Goal: Transaction & Acquisition: Book appointment/travel/reservation

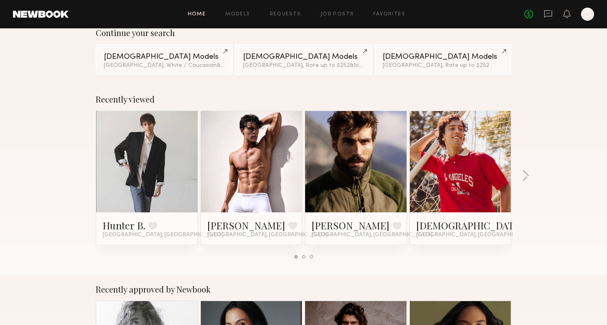
scroll to position [73, 0]
click at [368, 163] on link at bounding box center [355, 161] width 49 height 101
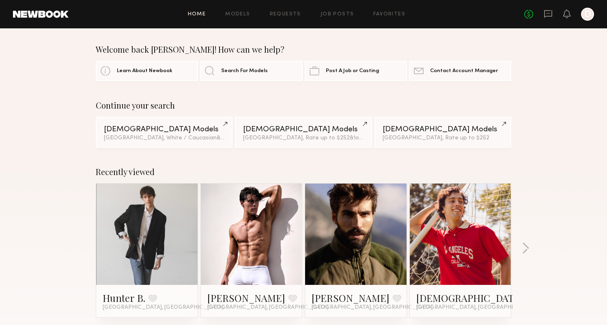
scroll to position [0, 0]
click at [270, 72] on link "Search For Models" at bounding box center [251, 70] width 102 height 20
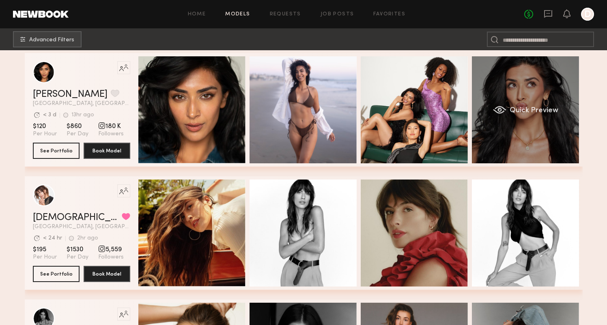
scroll to position [139, 0]
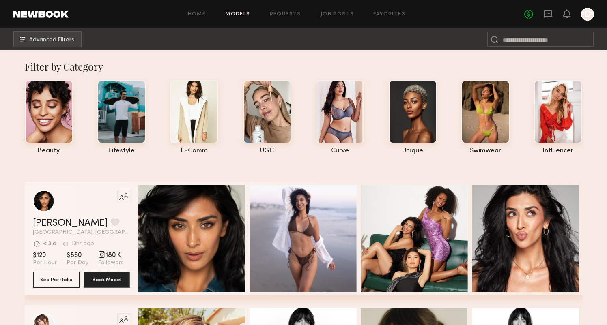
scroll to position [0, 0]
click at [43, 39] on span "Advanced Filters" at bounding box center [51, 40] width 45 height 6
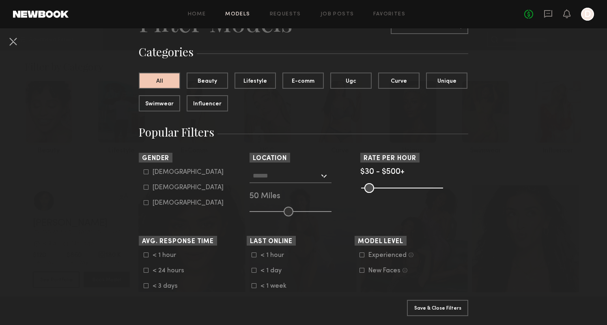
scroll to position [49, 0]
click at [289, 171] on input "text" at bounding box center [286, 175] width 66 height 14
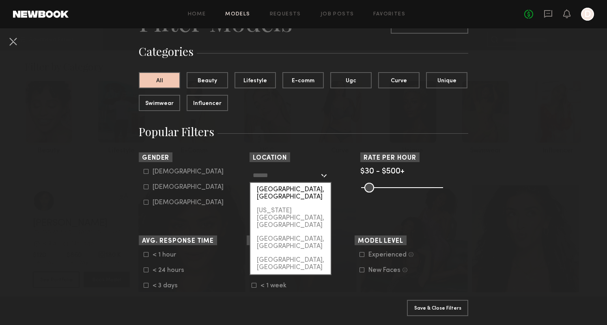
click at [287, 189] on div "[GEOGRAPHIC_DATA], [GEOGRAPHIC_DATA]" at bounding box center [290, 193] width 80 height 21
type input "**********"
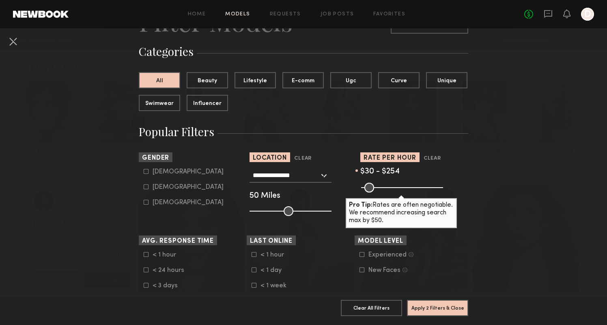
drag, startPoint x: 437, startPoint y: 189, endPoint x: 400, endPoint y: 190, distance: 36.9
type input "***"
click at [400, 190] on input "range" at bounding box center [402, 188] width 82 height 10
click at [424, 309] on button "Apply 2 Filters & Close" at bounding box center [437, 308] width 61 height 16
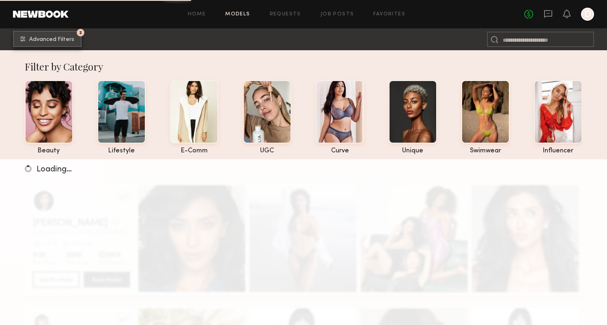
click at [64, 35] on button "2 Advanced Filters" at bounding box center [47, 39] width 69 height 16
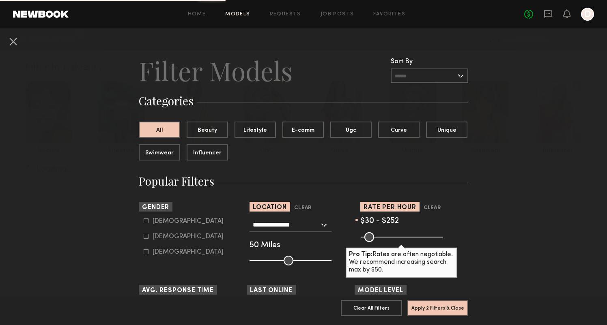
click at [156, 217] on nb-browse-filter "Gender Male Female Non-binary" at bounding box center [193, 229] width 108 height 54
click at [148, 222] on label "Male" at bounding box center [184, 221] width 80 height 5
type input "*"
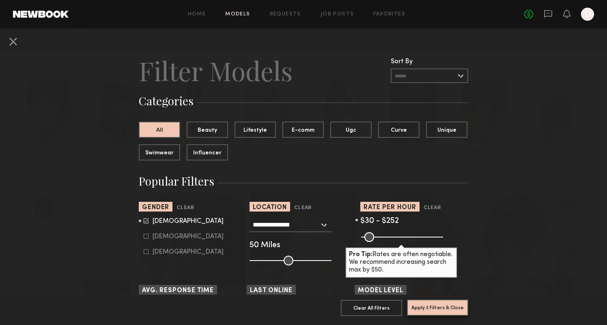
click at [442, 312] on button "Apply 3 Filters & Close" at bounding box center [437, 308] width 61 height 16
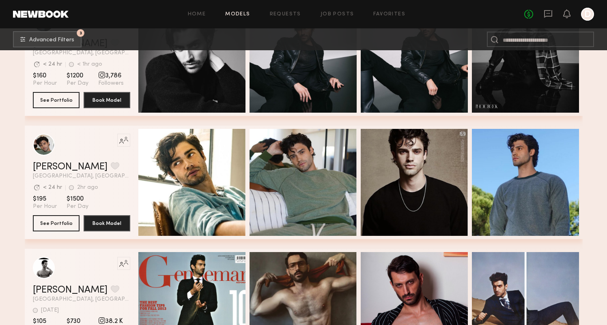
scroll to position [1543, 0]
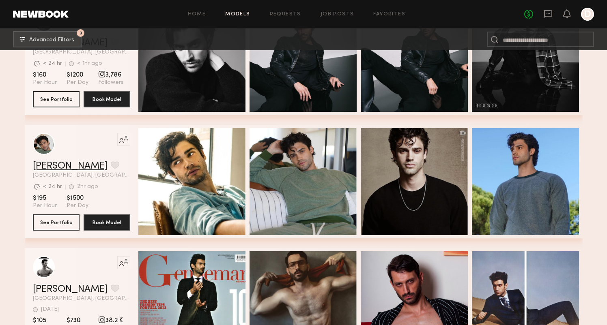
click at [56, 165] on link "Jason K." at bounding box center [70, 166] width 75 height 10
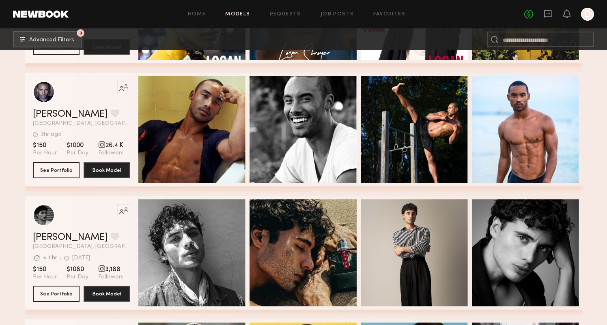
scroll to position [3139, 0]
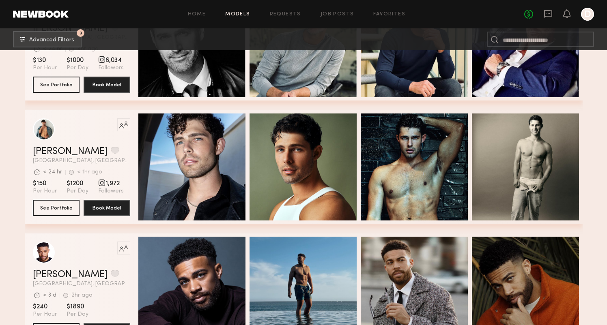
scroll to position [6488, 0]
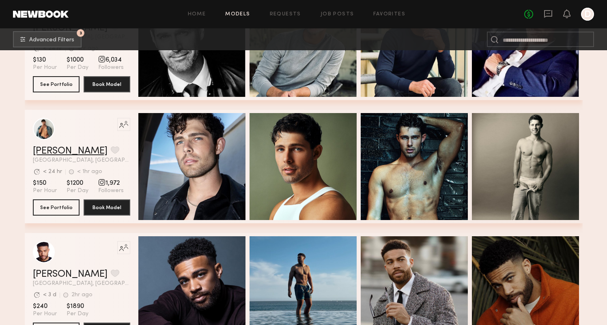
click at [49, 150] on link "Dylan W." at bounding box center [70, 151] width 75 height 10
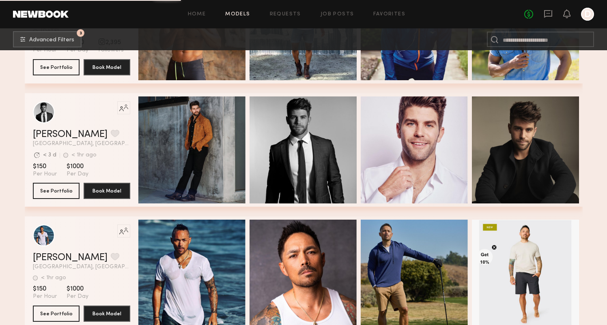
scroll to position [10163, 0]
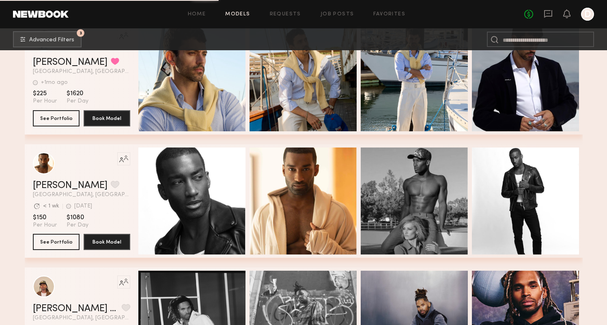
scroll to position [11258, 0]
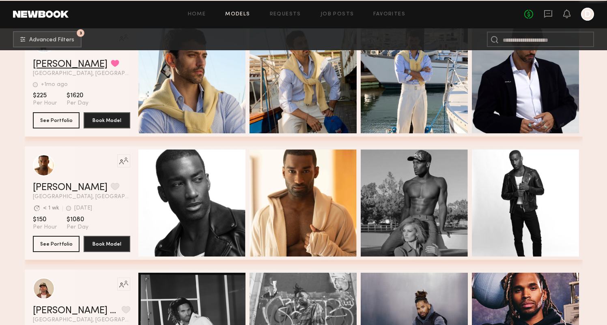
click at [46, 68] on link "Tyler A." at bounding box center [70, 65] width 75 height 10
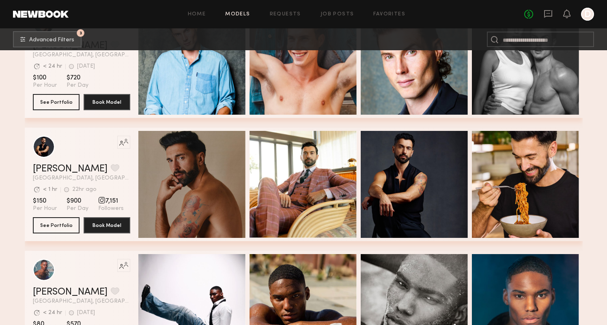
scroll to position [12264, 0]
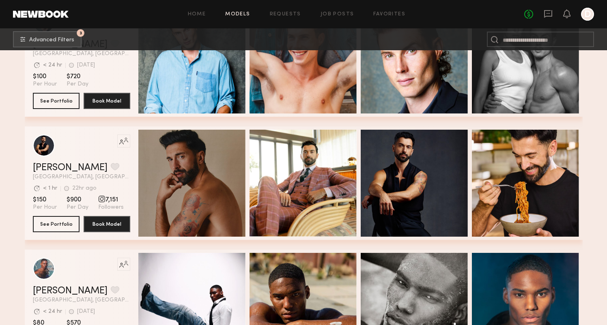
click at [133, 243] on div "Like this model’s look? Tap to explore similar talent profiles. Uros M. Favorit…" at bounding box center [303, 187] width 557 height 123
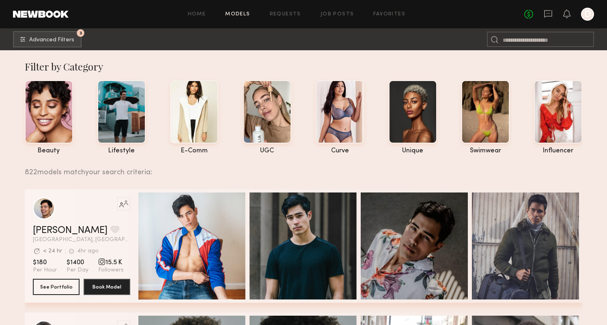
scroll to position [0, 0]
click at [71, 44] on button "3 Advanced Filters" at bounding box center [47, 39] width 69 height 16
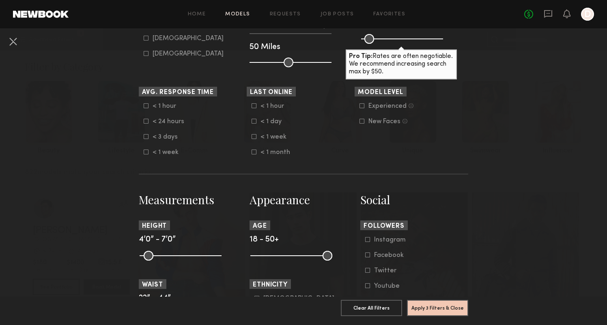
scroll to position [216, 0]
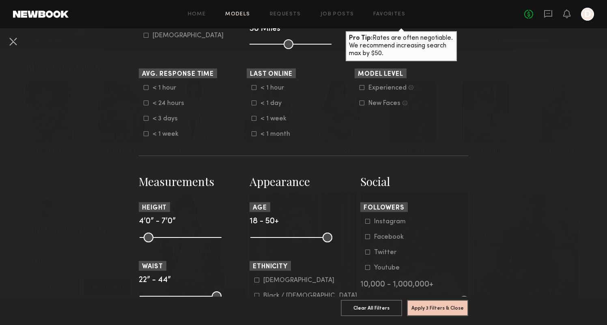
click at [366, 88] on label "Experienced Talent we’ve deemed to have ample paid, professional modeling exper…" at bounding box center [386, 87] width 54 height 5
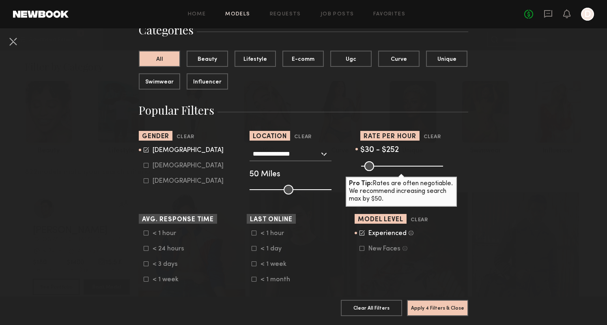
scroll to position [30, 0]
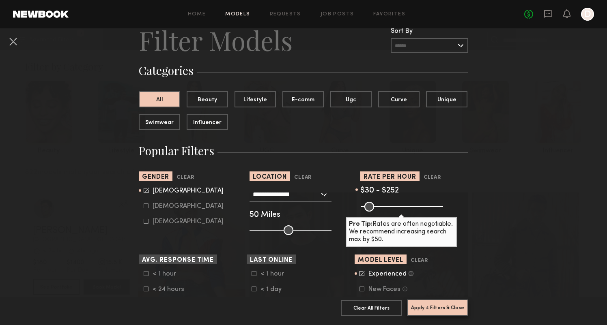
click at [442, 312] on button "Apply 4 Filters & Close" at bounding box center [437, 308] width 61 height 16
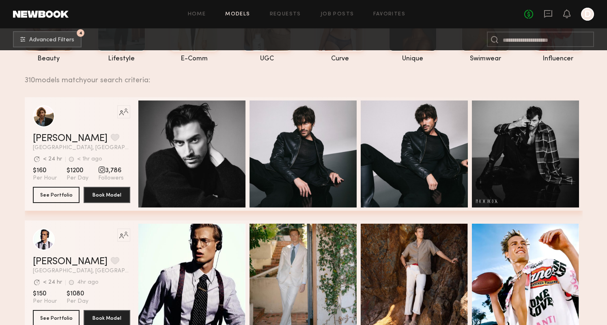
scroll to position [93, 0]
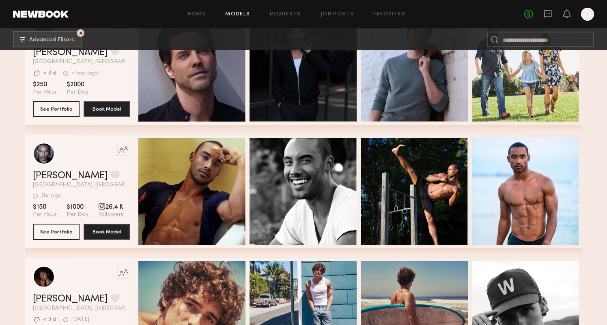
scroll to position [1663, 0]
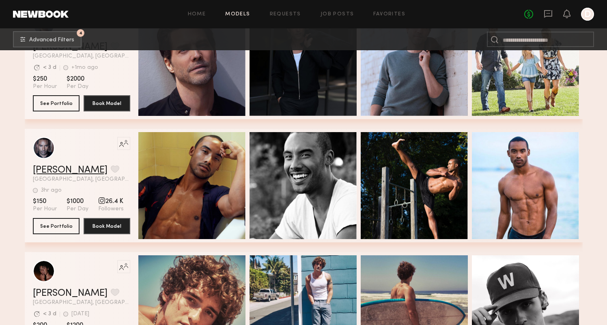
click at [49, 170] on link "Ricky J." at bounding box center [70, 170] width 75 height 10
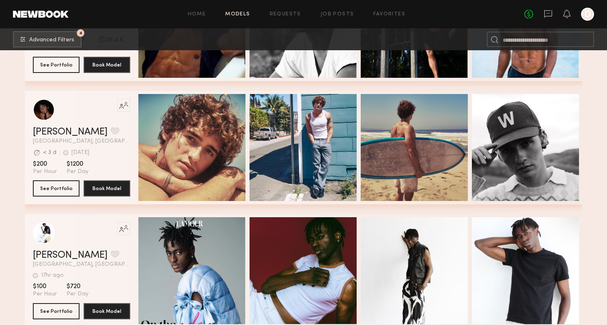
scroll to position [1875, 0]
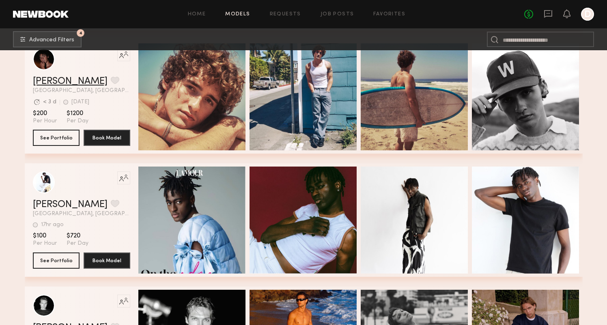
click at [53, 81] on link "Drue F." at bounding box center [70, 82] width 75 height 10
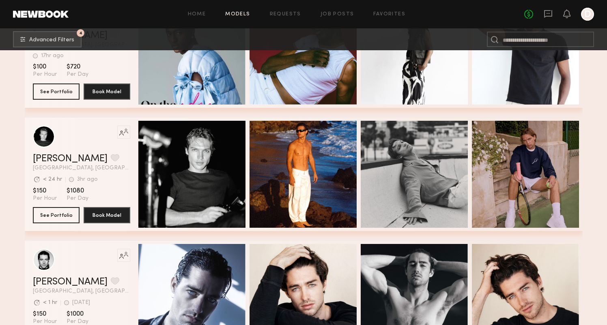
scroll to position [2081, 0]
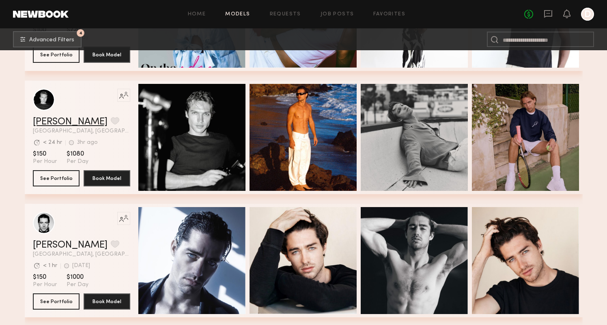
click at [64, 121] on link "Sasha P." at bounding box center [70, 122] width 75 height 10
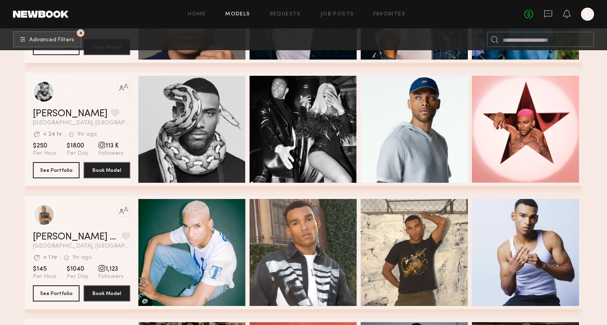
scroll to position [3077, 0]
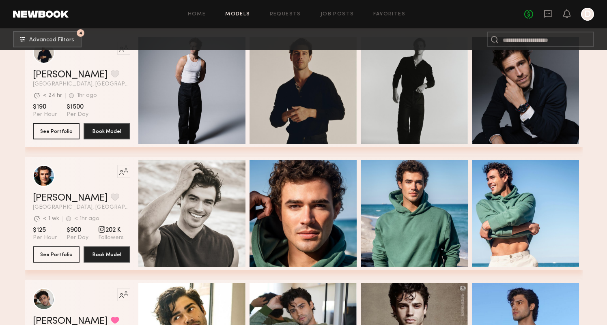
scroll to position [4597, 0]
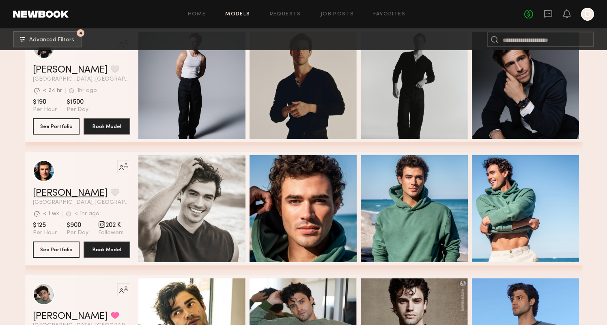
click at [43, 192] on link "Chase H." at bounding box center [70, 194] width 75 height 10
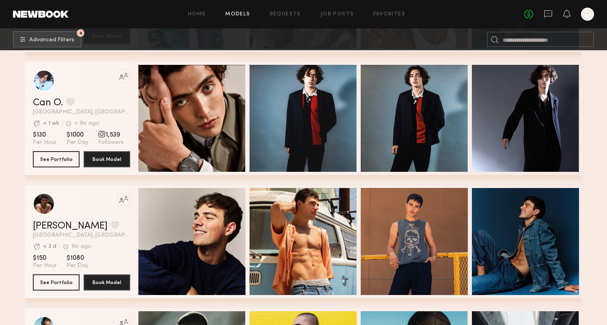
scroll to position [5058, 0]
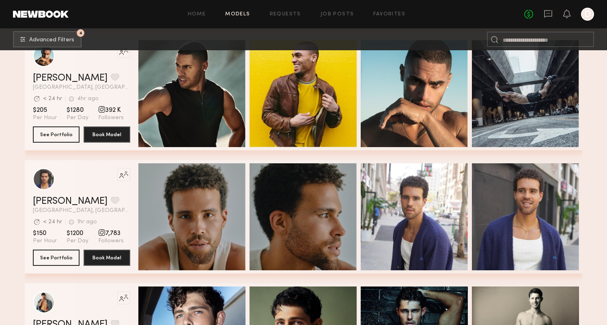
scroll to position [5287, 0]
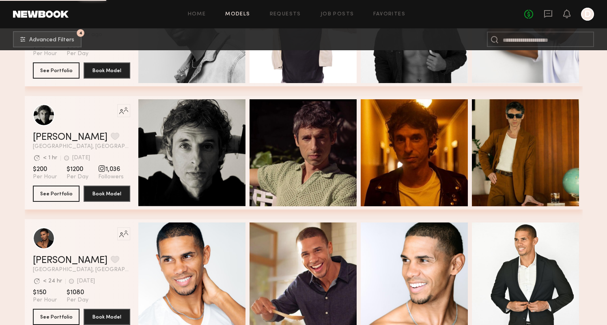
scroll to position [8533, 0]
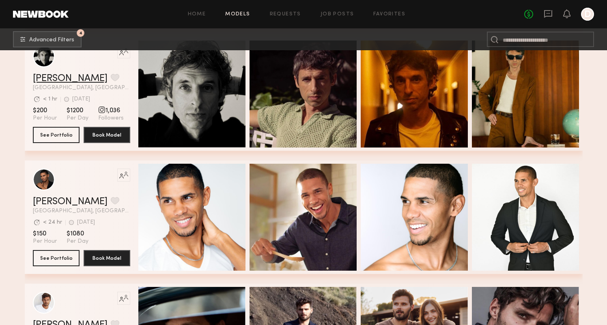
click at [43, 82] on link "Joël G." at bounding box center [70, 79] width 75 height 10
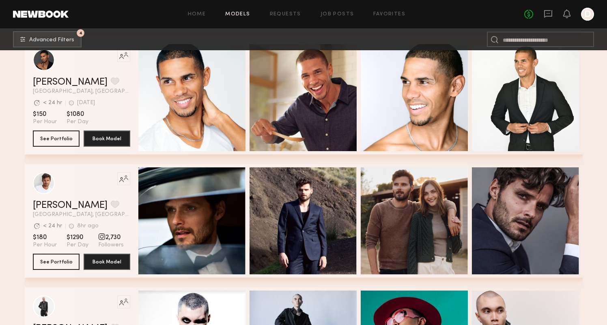
scroll to position [8653, 0]
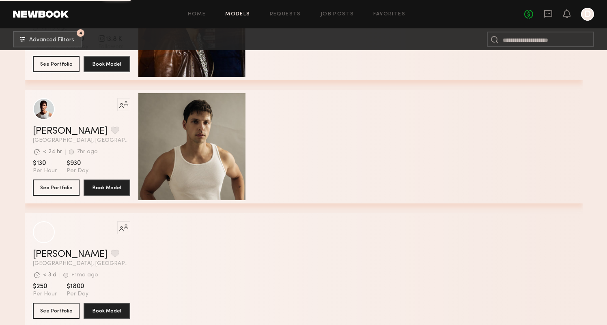
scroll to position [14397, 0]
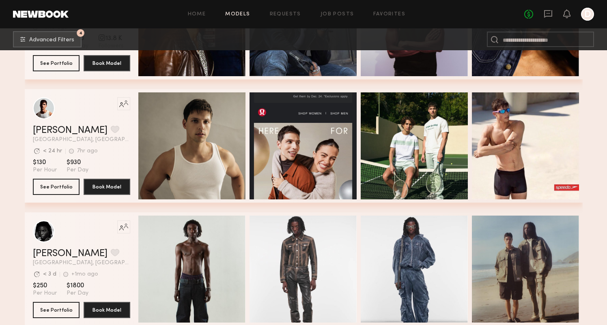
click at [49, 138] on span "[GEOGRAPHIC_DATA], [GEOGRAPHIC_DATA]" at bounding box center [81, 140] width 97 height 6
click at [50, 132] on link "Jacob R." at bounding box center [70, 131] width 75 height 10
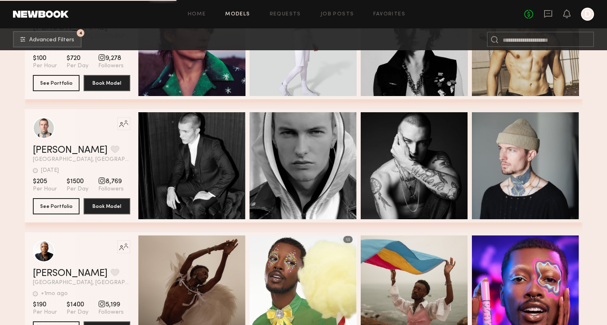
scroll to position [17467, 0]
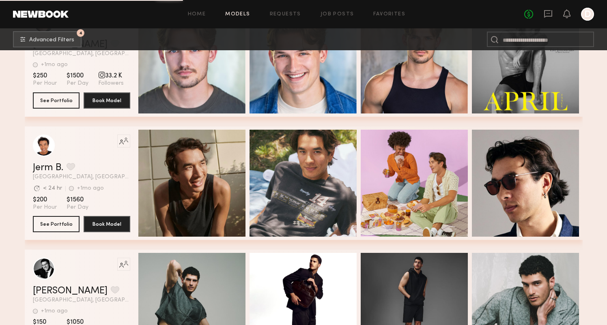
scroll to position [19080, 0]
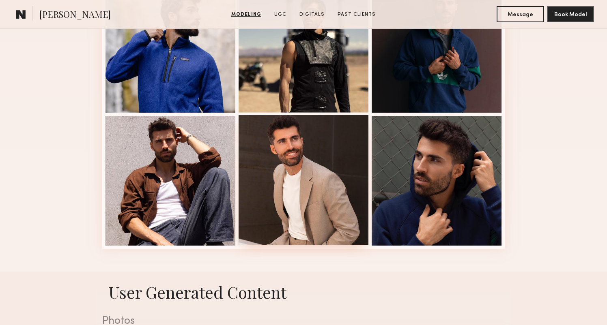
scroll to position [514, 0]
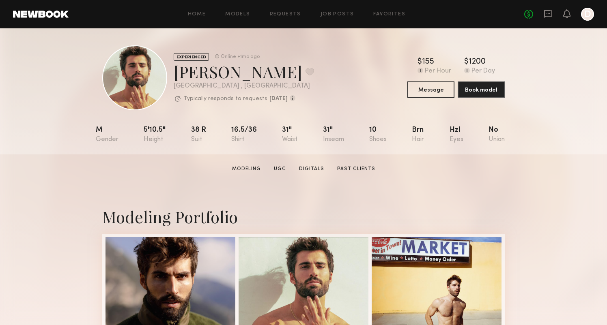
scroll to position [3, 0]
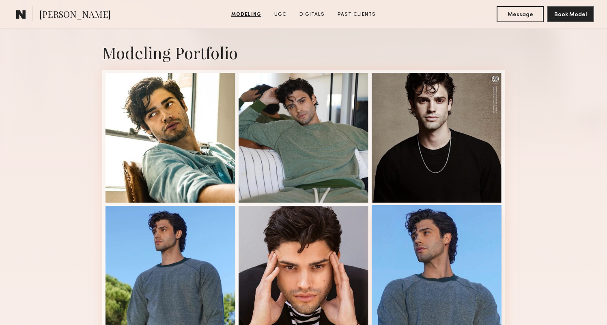
scroll to position [161, 0]
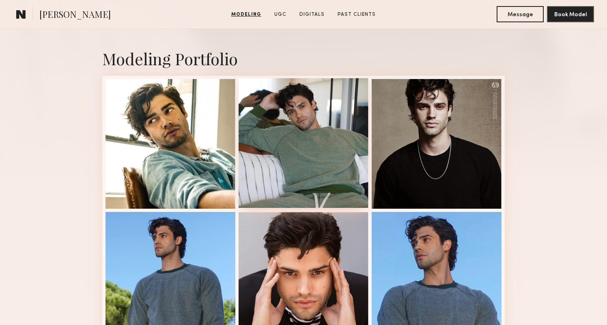
click at [263, 142] on div at bounding box center [303, 143] width 130 height 130
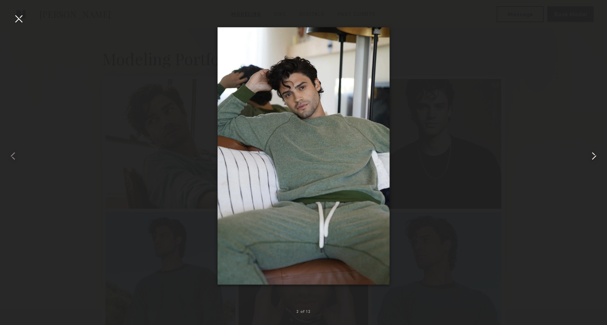
click at [591, 155] on common-icon at bounding box center [593, 156] width 13 height 13
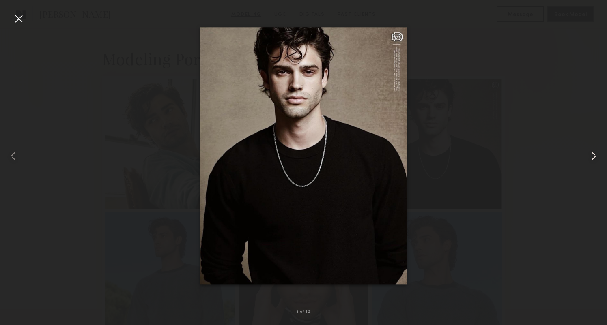
click at [591, 155] on common-icon at bounding box center [593, 156] width 13 height 13
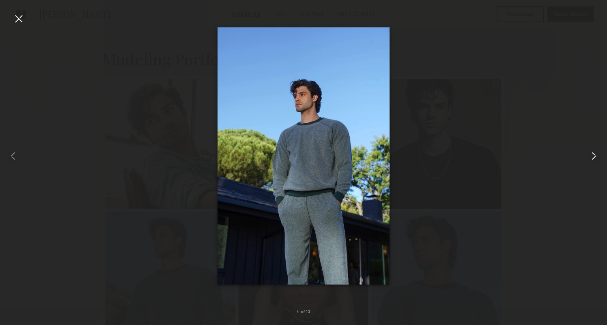
click at [591, 155] on common-icon at bounding box center [593, 156] width 13 height 13
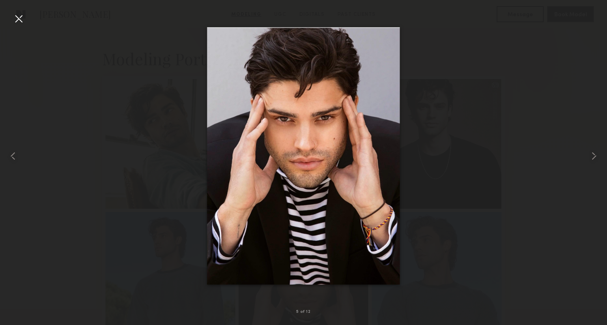
click at [25, 24] on div at bounding box center [303, 156] width 607 height 286
click at [23, 21] on div at bounding box center [18, 18] width 13 height 13
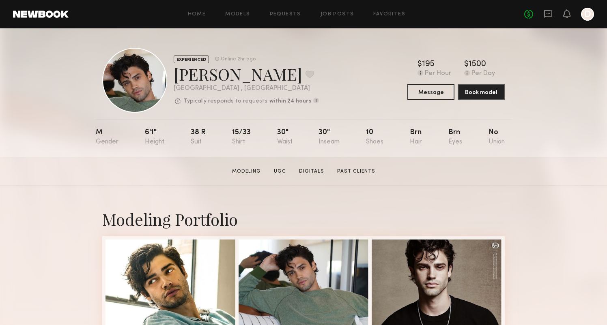
scroll to position [0, 0]
click at [305, 76] on button at bounding box center [309, 74] width 9 height 7
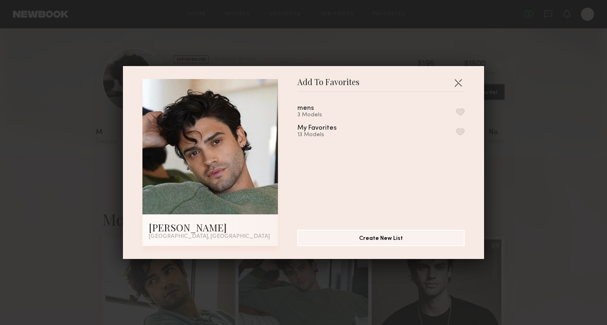
click at [458, 108] on button "button" at bounding box center [460, 111] width 9 height 7
click at [461, 86] on button "button" at bounding box center [457, 82] width 13 height 13
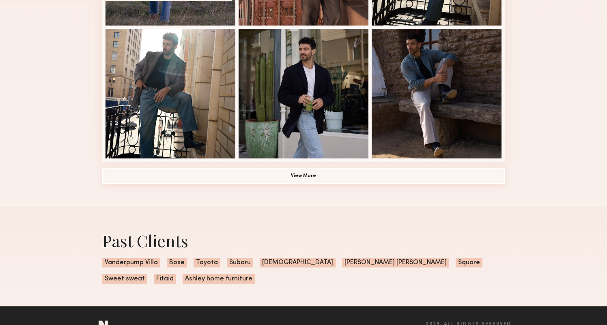
scroll to position [577, 0]
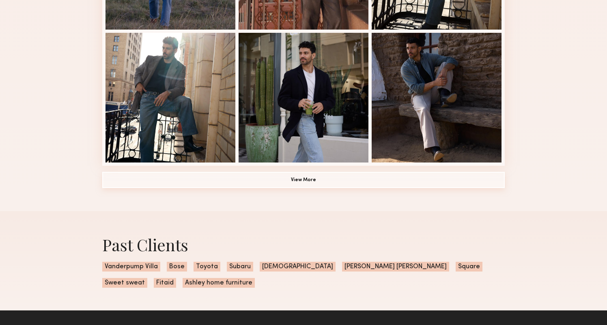
click at [308, 185] on button "View More" at bounding box center [303, 180] width 402 height 16
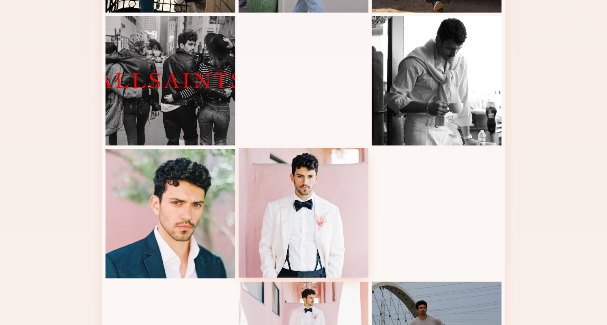
scroll to position [833, 0]
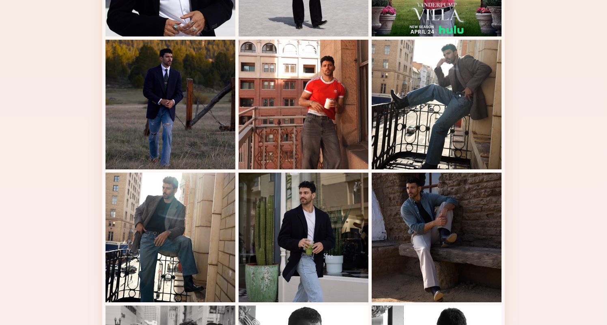
scroll to position [429, 0]
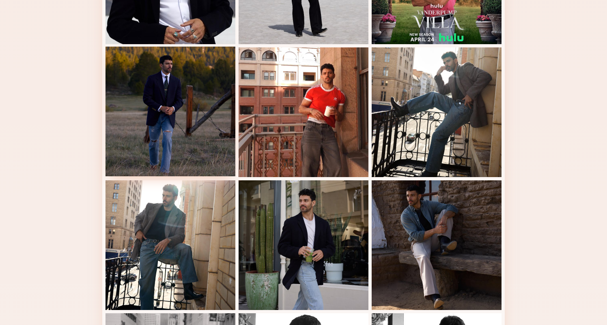
click at [212, 123] on div at bounding box center [170, 112] width 130 height 130
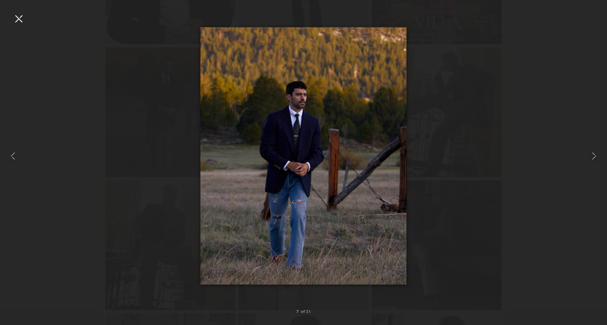
click at [22, 22] on div at bounding box center [18, 18] width 13 height 13
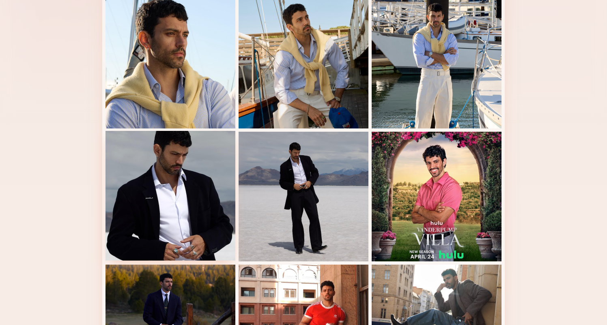
scroll to position [203, 0]
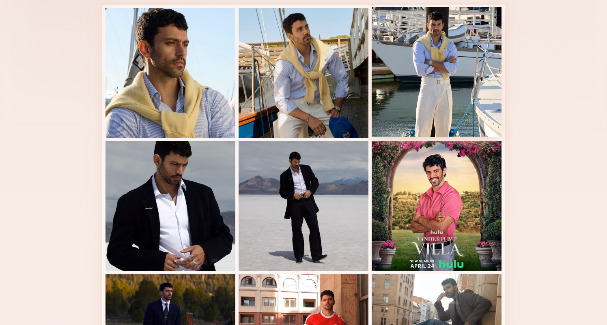
click at [428, 96] on div at bounding box center [436, 72] width 130 height 130
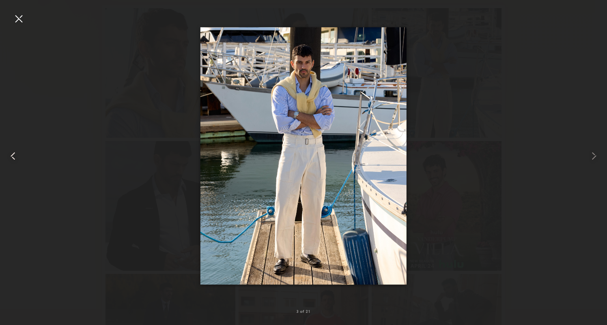
click at [12, 154] on common-icon at bounding box center [12, 156] width 13 height 13
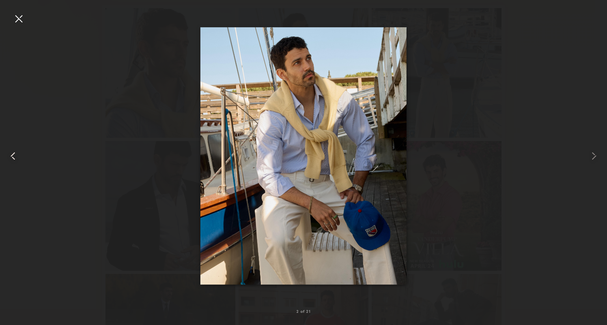
click at [12, 154] on common-icon at bounding box center [12, 156] width 13 height 13
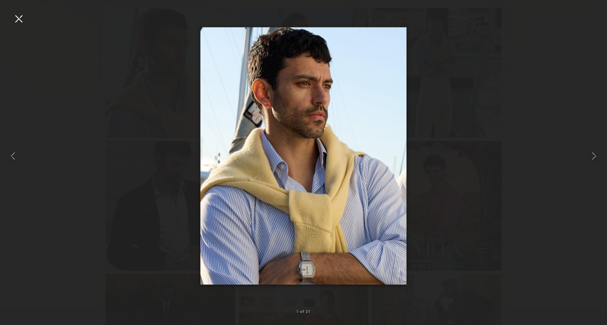
click at [19, 16] on div at bounding box center [18, 18] width 13 height 13
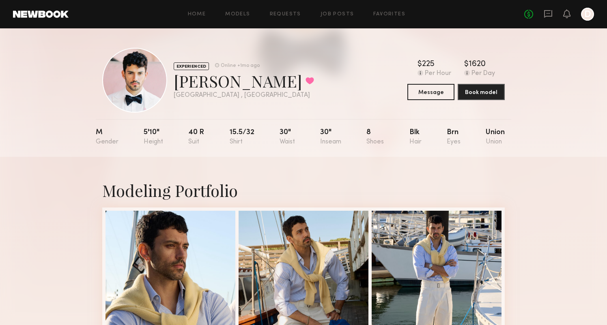
scroll to position [0, 0]
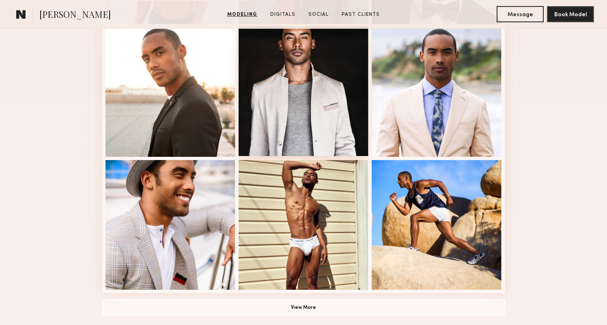
scroll to position [495, 0]
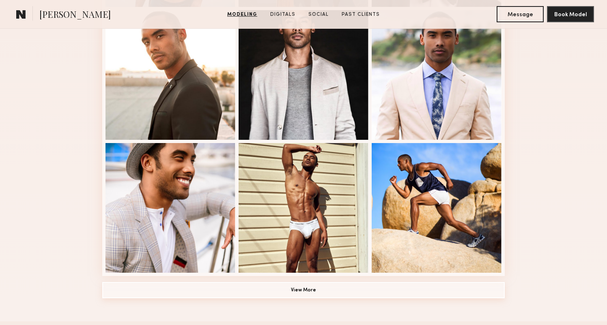
click at [307, 292] on button "View More" at bounding box center [303, 290] width 402 height 16
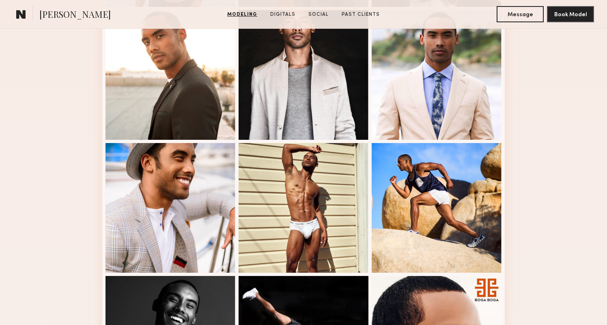
click at [95, 169] on div "Modeling Portfolio" at bounding box center [303, 193] width 607 height 1007
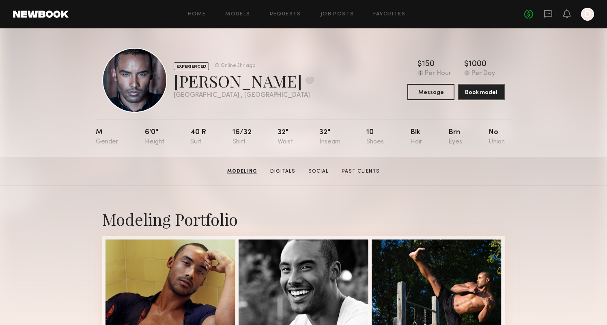
scroll to position [0, 0]
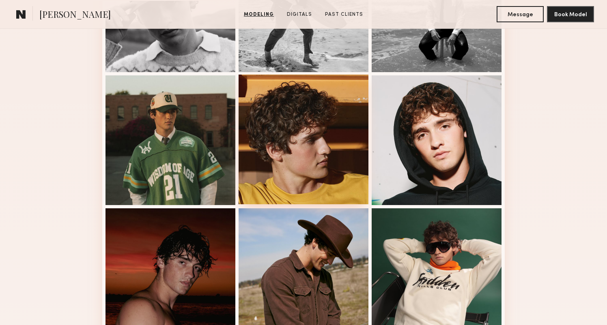
scroll to position [592, 0]
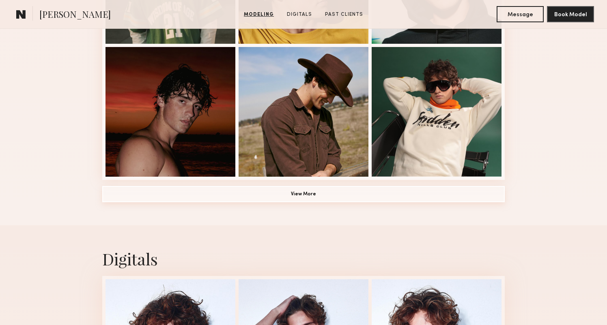
click at [330, 190] on button "View More" at bounding box center [303, 194] width 402 height 16
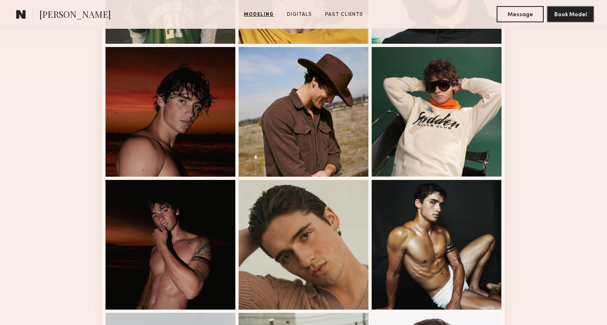
click at [67, 171] on div "Modeling Portfolio" at bounding box center [303, 164] width 607 height 1140
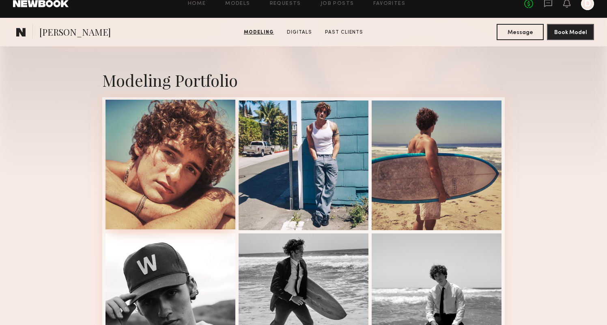
scroll to position [139, 0]
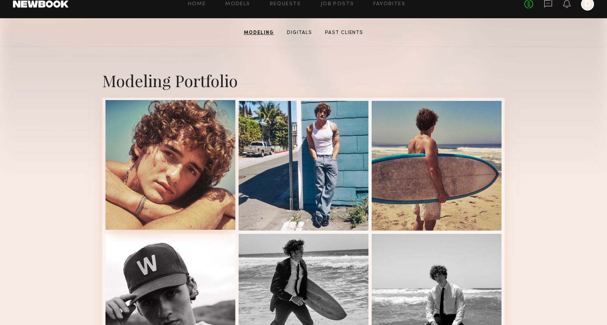
click at [188, 151] on div at bounding box center [170, 165] width 130 height 130
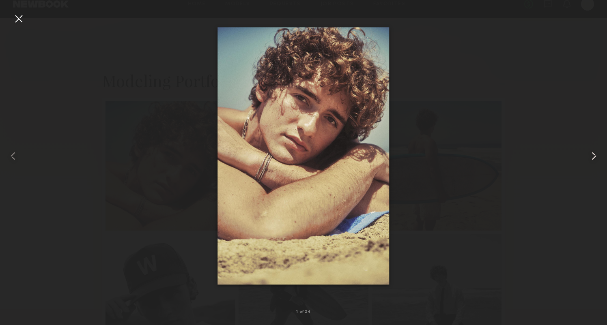
click at [595, 159] on common-icon at bounding box center [593, 156] width 13 height 13
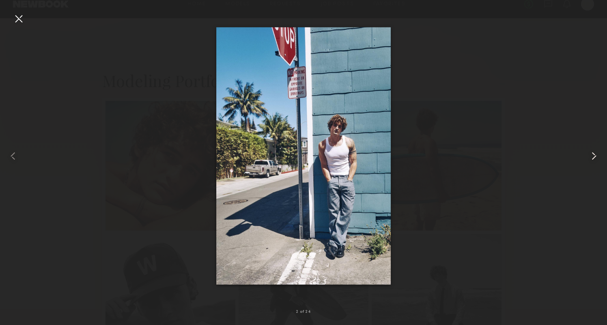
click at [595, 159] on common-icon at bounding box center [593, 156] width 13 height 13
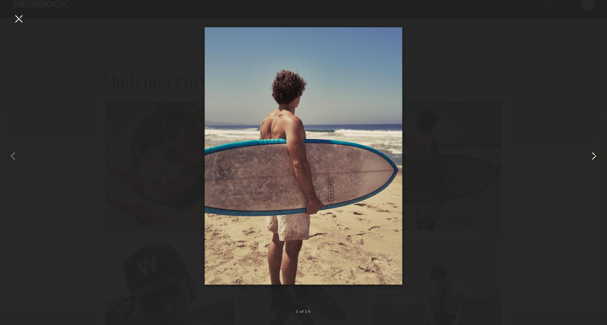
click at [595, 159] on common-icon at bounding box center [593, 156] width 13 height 13
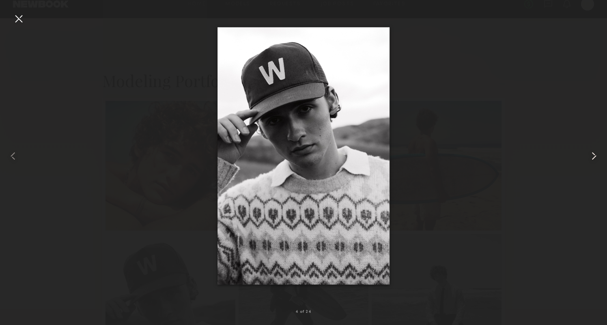
click at [595, 159] on common-icon at bounding box center [593, 156] width 13 height 13
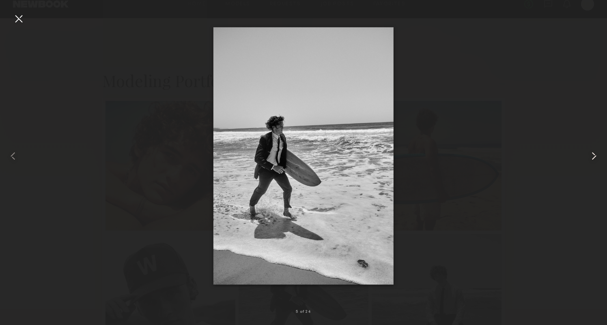
click at [595, 159] on common-icon at bounding box center [593, 156] width 13 height 13
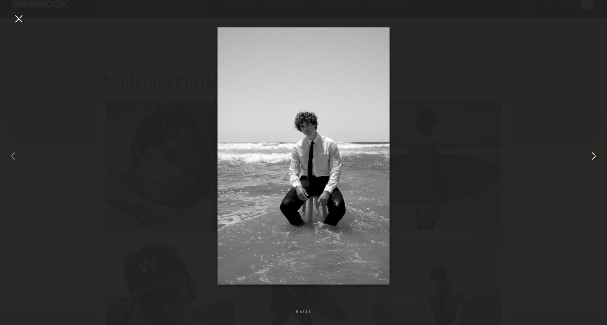
click at [595, 159] on common-icon at bounding box center [593, 156] width 13 height 13
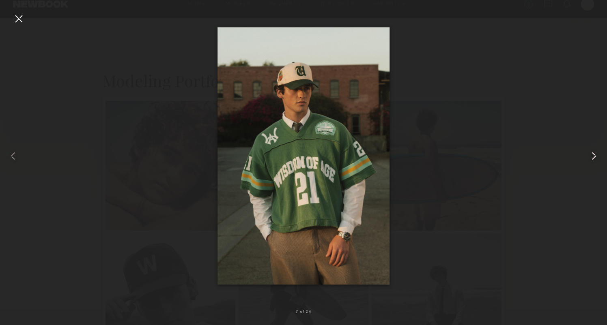
click at [595, 159] on common-icon at bounding box center [593, 156] width 13 height 13
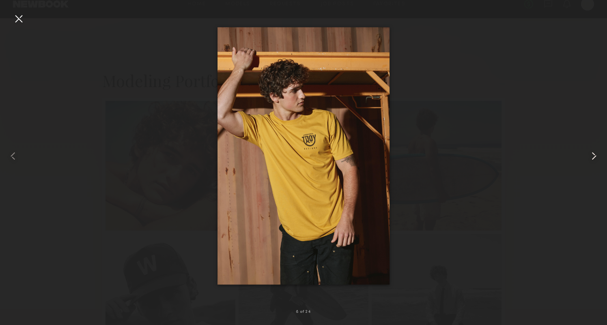
click at [595, 159] on common-icon at bounding box center [593, 156] width 13 height 13
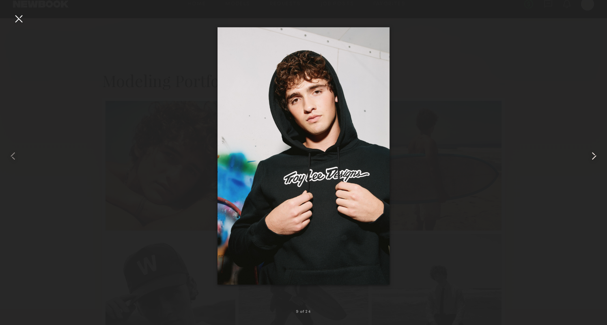
click at [595, 159] on common-icon at bounding box center [593, 156] width 13 height 13
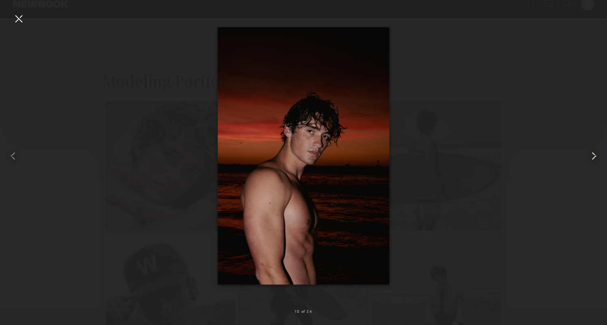
click at [595, 159] on common-icon at bounding box center [593, 156] width 13 height 13
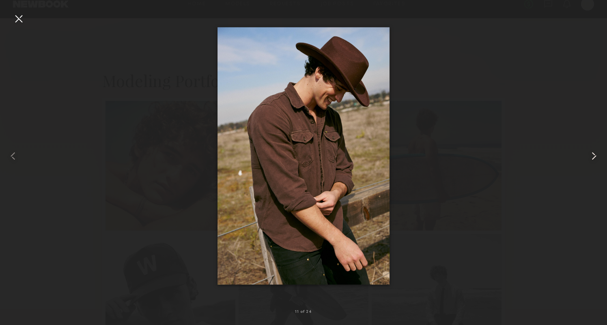
click at [595, 159] on common-icon at bounding box center [593, 156] width 13 height 13
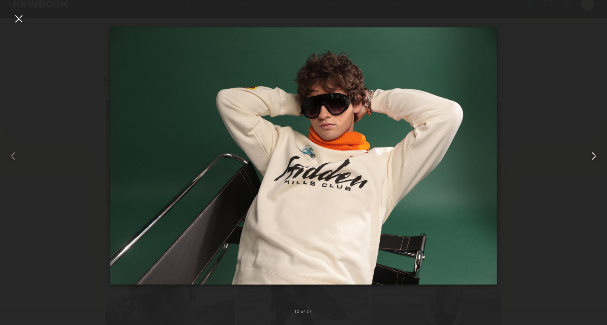
click at [595, 159] on common-icon at bounding box center [593, 156] width 13 height 13
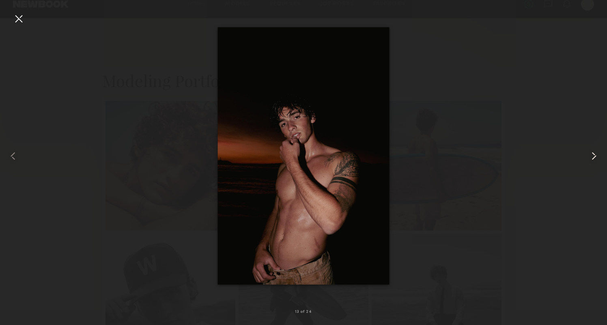
click at [595, 159] on common-icon at bounding box center [593, 156] width 13 height 13
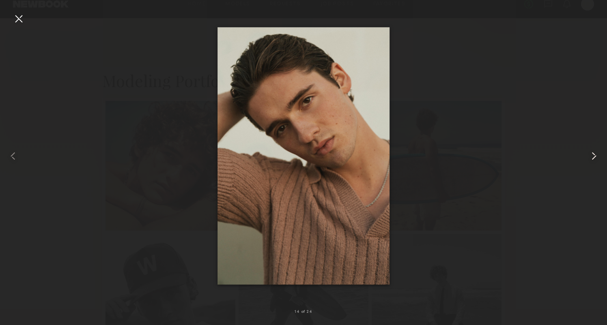
click at [595, 159] on common-icon at bounding box center [593, 156] width 13 height 13
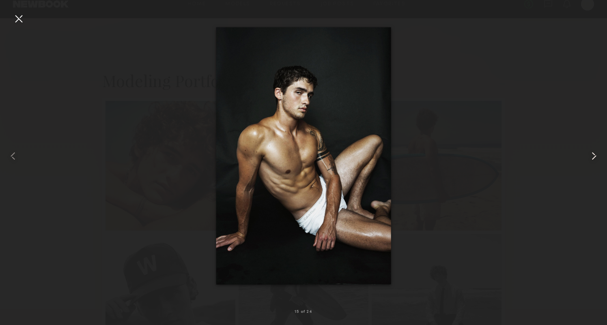
click at [595, 159] on common-icon at bounding box center [593, 156] width 13 height 13
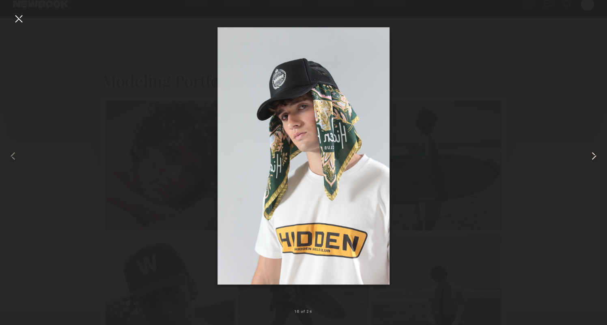
click at [595, 159] on common-icon at bounding box center [593, 156] width 13 height 13
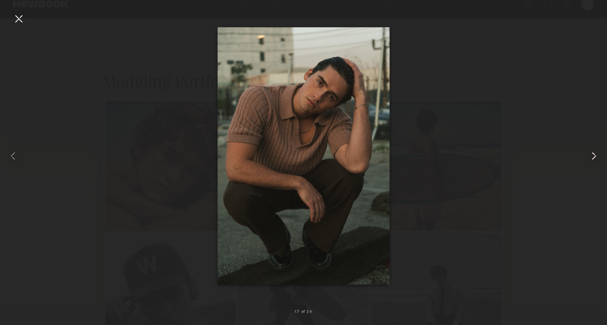
click at [595, 159] on common-icon at bounding box center [593, 156] width 13 height 13
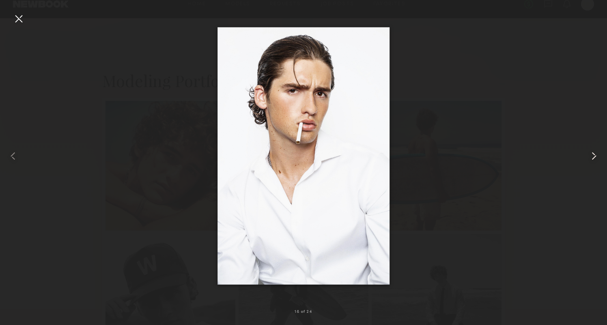
click at [595, 159] on common-icon at bounding box center [593, 156] width 13 height 13
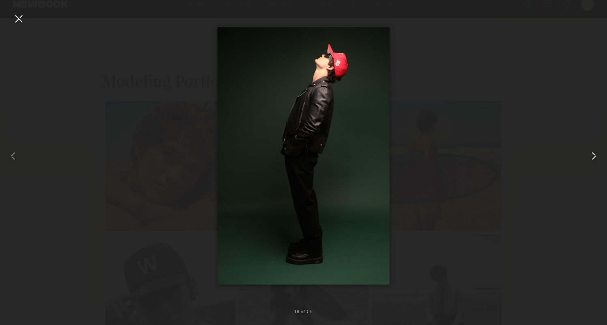
click at [595, 159] on common-icon at bounding box center [593, 156] width 13 height 13
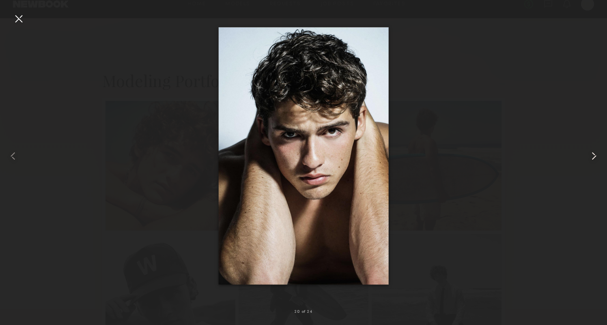
click at [595, 159] on common-icon at bounding box center [593, 156] width 13 height 13
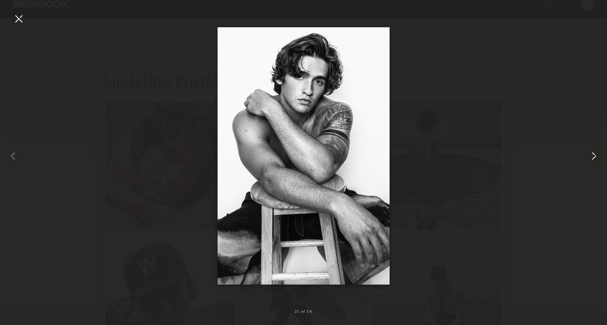
click at [595, 159] on common-icon at bounding box center [593, 156] width 13 height 13
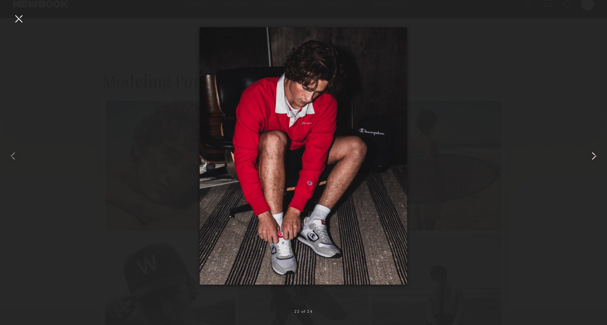
click at [595, 159] on common-icon at bounding box center [593, 156] width 13 height 13
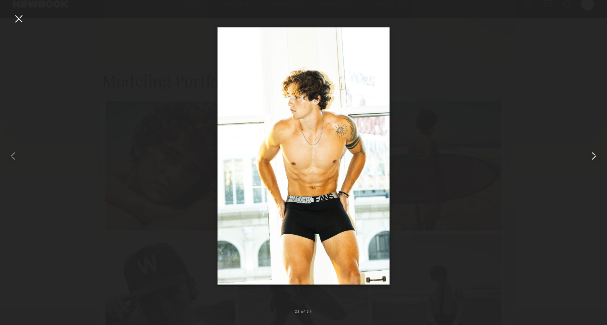
click at [595, 159] on common-icon at bounding box center [593, 156] width 13 height 13
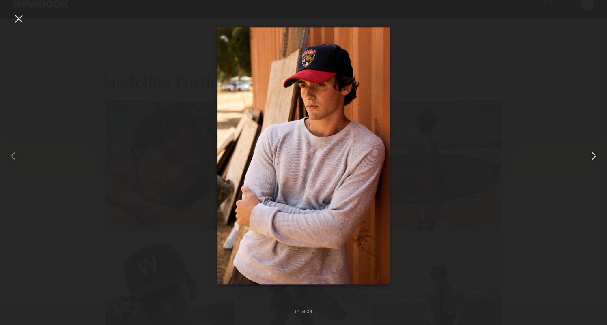
click at [595, 159] on common-icon at bounding box center [593, 156] width 13 height 13
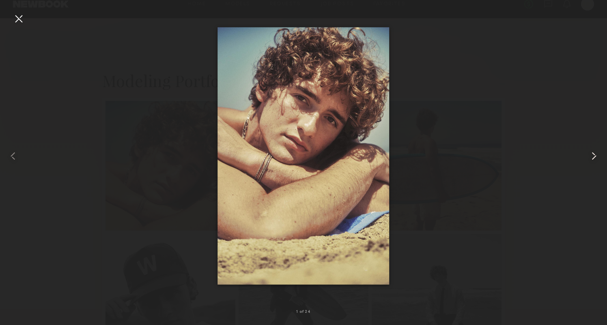
click at [595, 159] on common-icon at bounding box center [593, 156] width 13 height 13
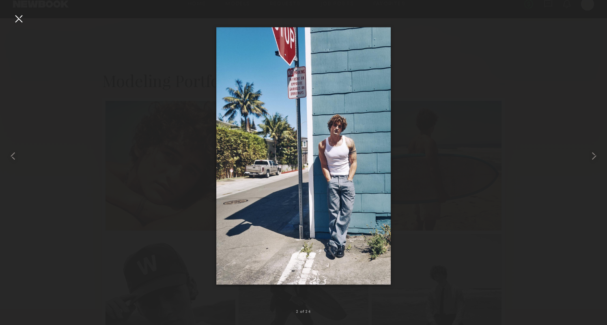
click at [15, 19] on div at bounding box center [18, 18] width 13 height 13
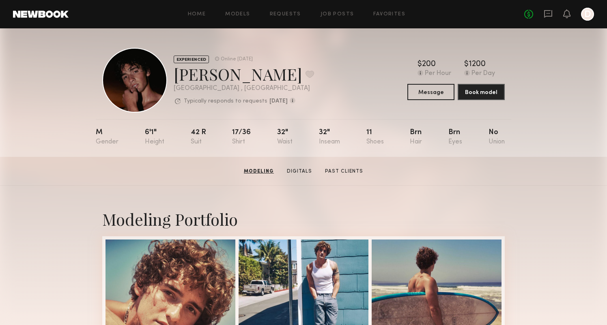
scroll to position [0, 0]
click at [328, 170] on link "Past Clients" at bounding box center [343, 171] width 45 height 7
click at [305, 76] on button at bounding box center [309, 74] width 9 height 7
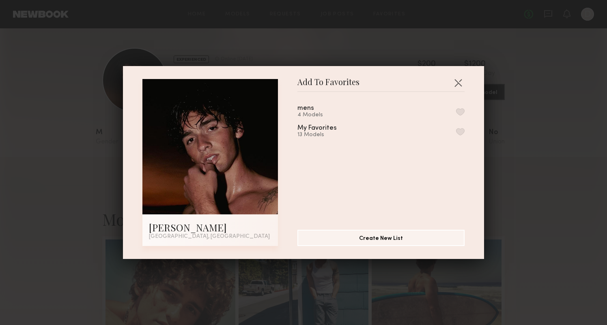
click at [457, 109] on button "button" at bounding box center [460, 111] width 9 height 7
click at [464, 75] on div "Add To Favorites Drue F. Los Angeles, CA Add To Favorites mens 5 Models Remove …" at bounding box center [303, 162] width 361 height 193
click at [464, 76] on div "Add To Favorites Drue F. Los Angeles, CA Add To Favorites mens 5 Models Remove …" at bounding box center [303, 162] width 361 height 193
click at [462, 79] on button "button" at bounding box center [457, 82] width 13 height 13
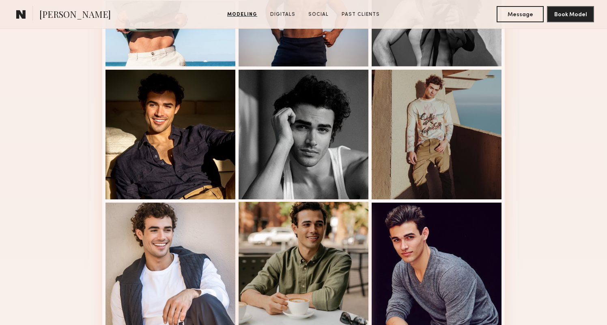
scroll to position [516, 0]
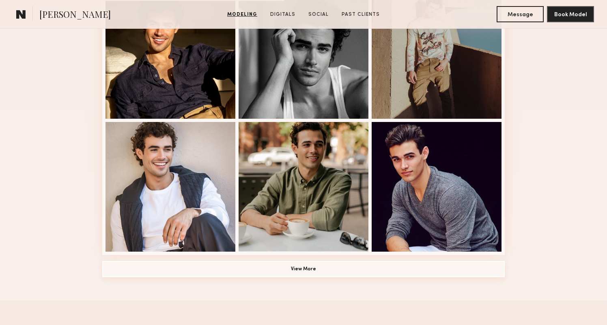
click at [325, 270] on button "View More" at bounding box center [303, 269] width 402 height 16
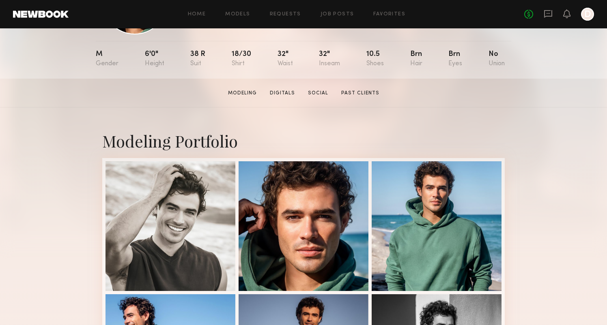
scroll to position [116, 0]
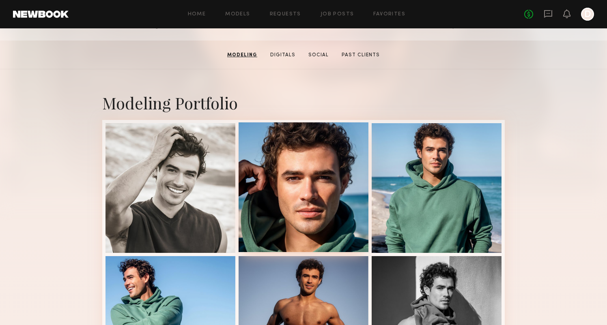
click at [278, 173] on div at bounding box center [303, 187] width 130 height 130
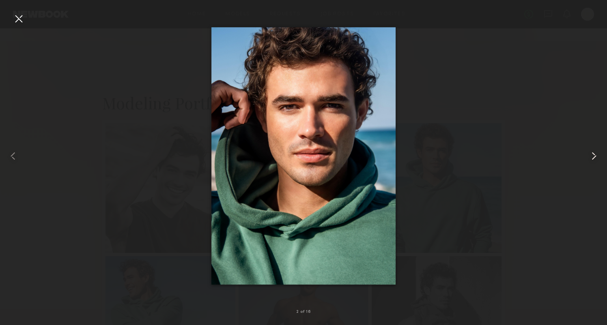
click at [596, 155] on common-icon at bounding box center [593, 156] width 13 height 13
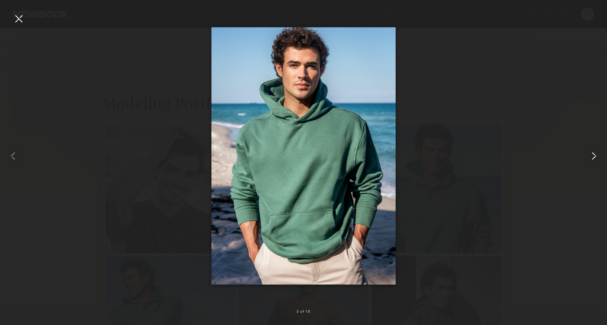
click at [596, 155] on common-icon at bounding box center [593, 156] width 13 height 13
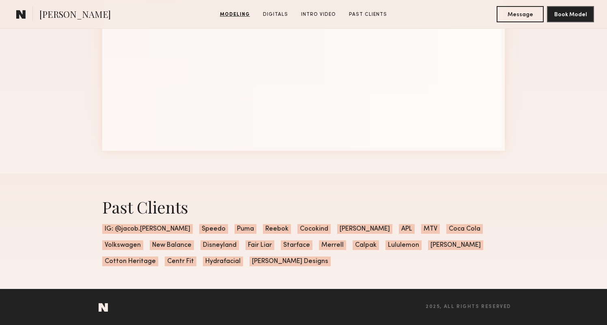
scroll to position [1288, 0]
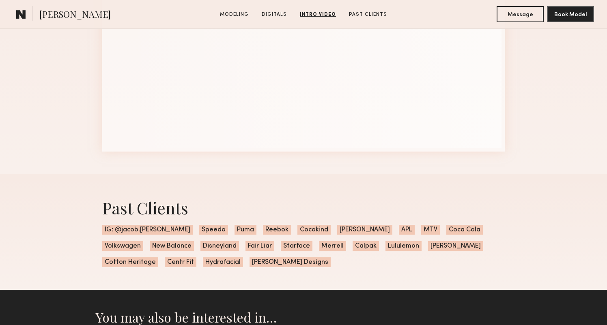
click at [97, 171] on div "Intro Video" at bounding box center [303, 23] width 415 height 302
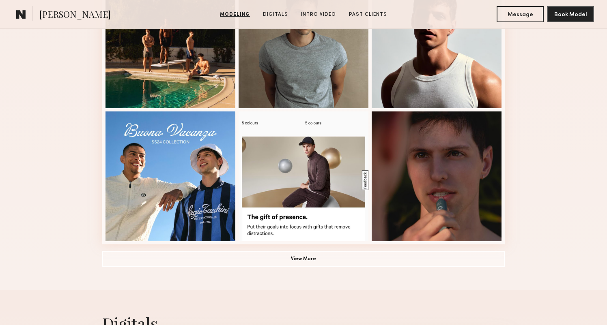
scroll to position [527, 0]
click at [309, 255] on button "View More" at bounding box center [303, 259] width 402 height 16
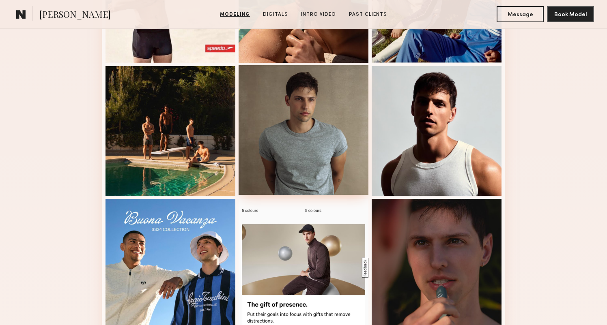
scroll to position [422, 0]
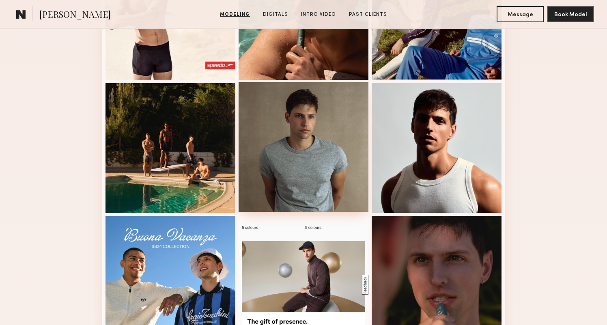
click at [304, 135] on div at bounding box center [303, 147] width 130 height 130
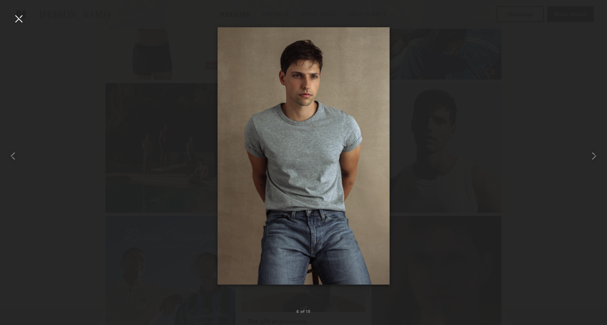
click at [15, 15] on div at bounding box center [18, 18] width 13 height 13
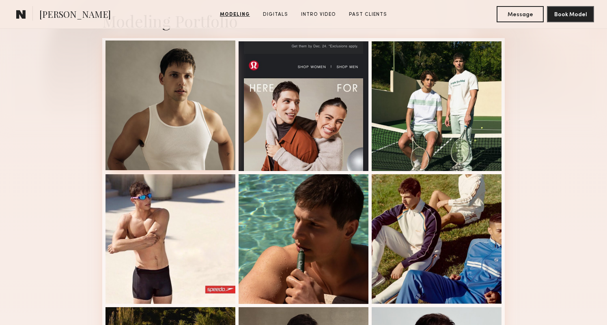
scroll to position [195, 0]
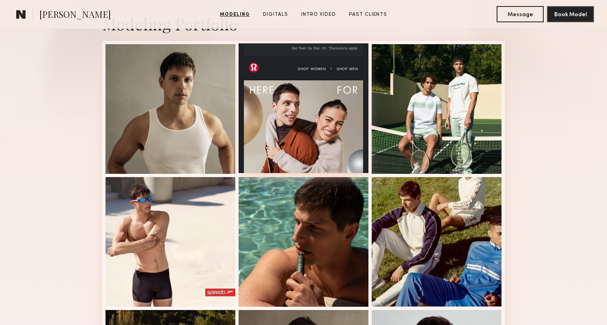
click at [273, 126] on div at bounding box center [303, 108] width 130 height 130
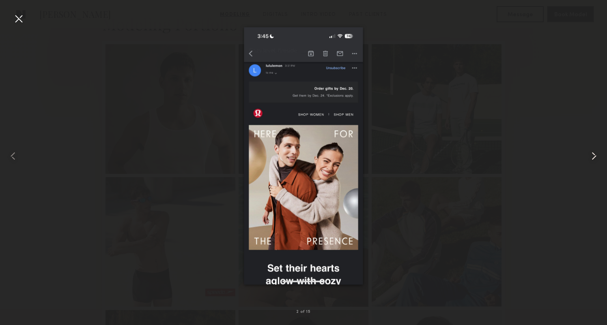
click at [594, 154] on common-icon at bounding box center [593, 156] width 13 height 13
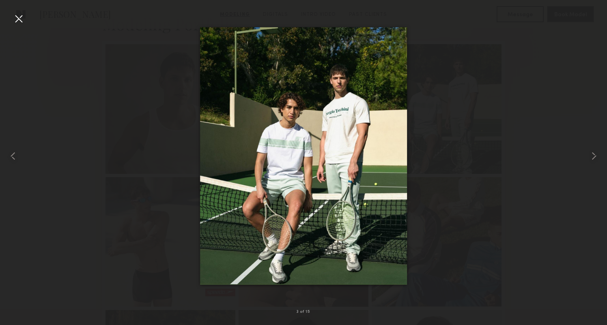
click at [20, 17] on div at bounding box center [18, 18] width 13 height 13
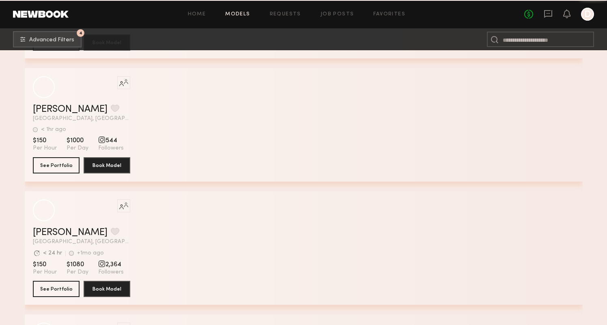
scroll to position [23879, 0]
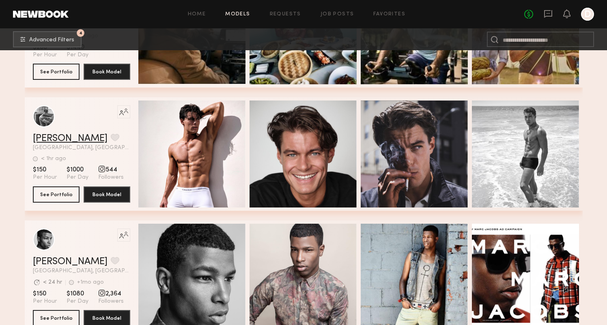
click at [46, 138] on link "Nathan L." at bounding box center [70, 139] width 75 height 10
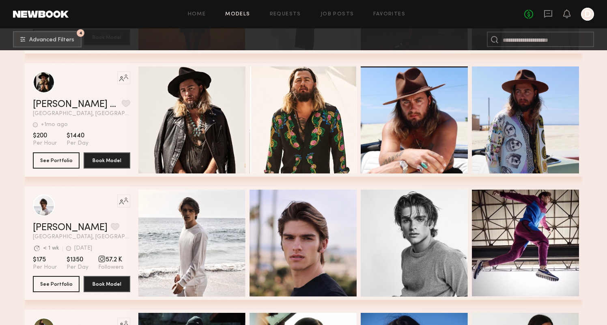
scroll to position [24897, 0]
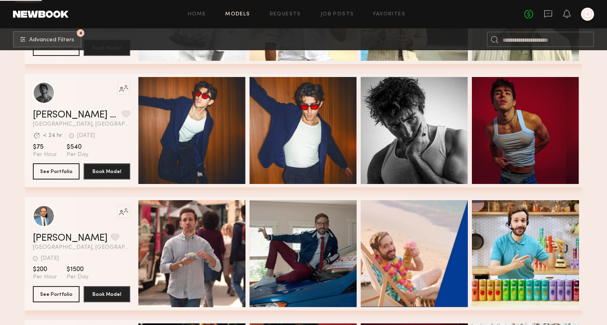
scroll to position [29079, 0]
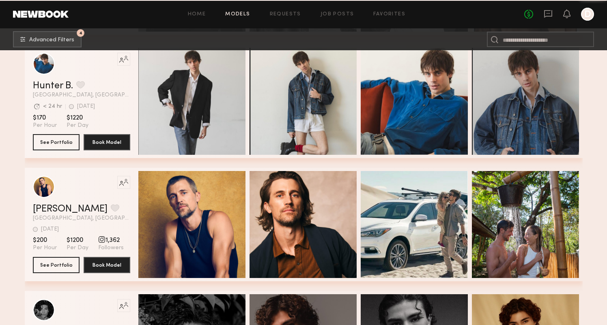
scroll to position [32312, 0]
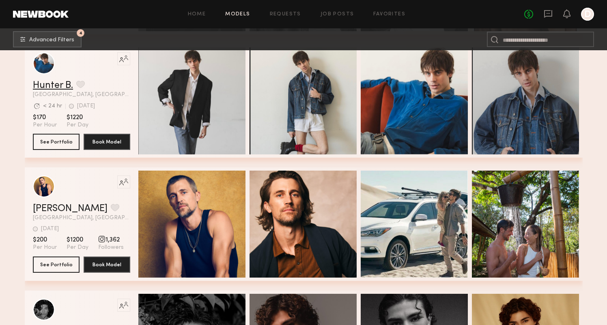
click at [55, 88] on link "Hunter B." at bounding box center [53, 86] width 40 height 10
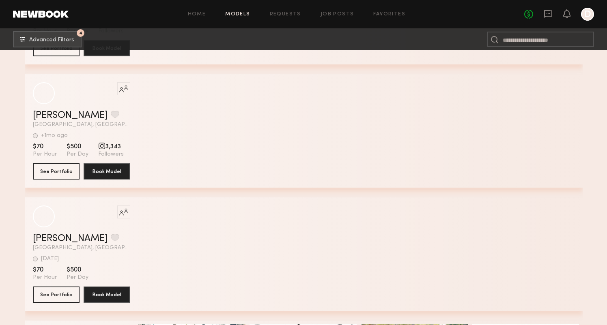
scroll to position [31583, 0]
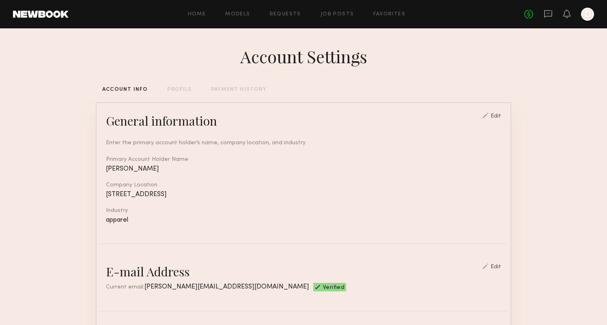
click at [381, 11] on div "Home Models Requests Job Posts Favorites Sign Out No fees up to $5,000 D" at bounding box center [331, 14] width 525 height 13
click at [381, 15] on link "Favorites" at bounding box center [389, 14] width 32 height 5
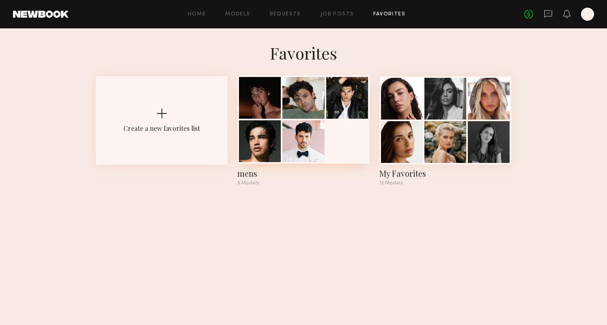
click at [248, 176] on div "mens" at bounding box center [303, 173] width 132 height 11
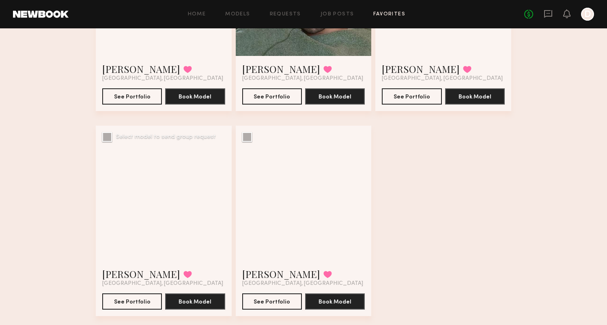
scroll to position [183, 0]
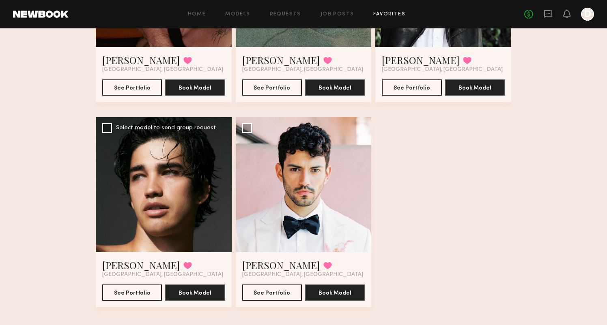
click at [116, 177] on div at bounding box center [164, 185] width 136 height 136
click at [124, 264] on link "[PERSON_NAME]" at bounding box center [141, 265] width 78 height 13
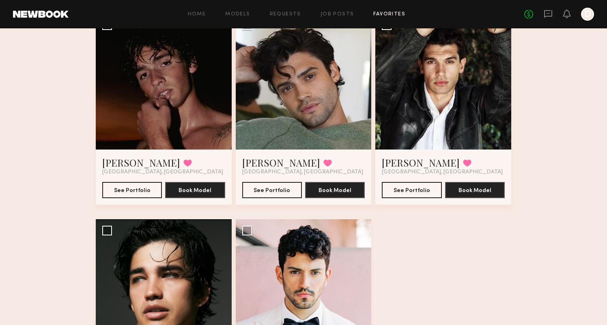
scroll to position [68, 0]
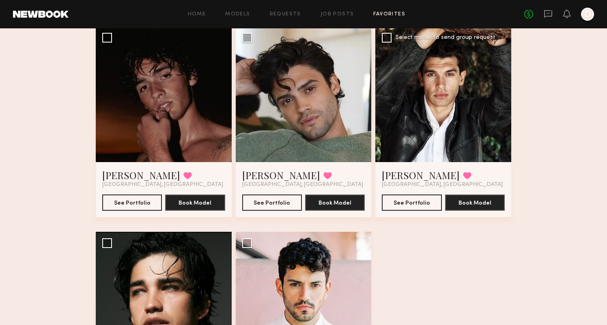
click at [418, 122] on div at bounding box center [443, 94] width 136 height 136
click at [404, 177] on link "[PERSON_NAME]" at bounding box center [420, 175] width 78 height 13
click at [402, 175] on link "[PERSON_NAME]" at bounding box center [420, 175] width 78 height 13
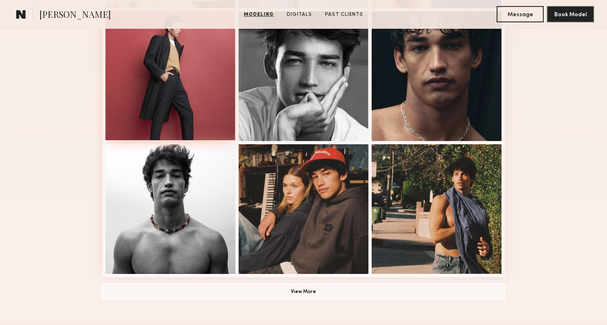
scroll to position [500, 0]
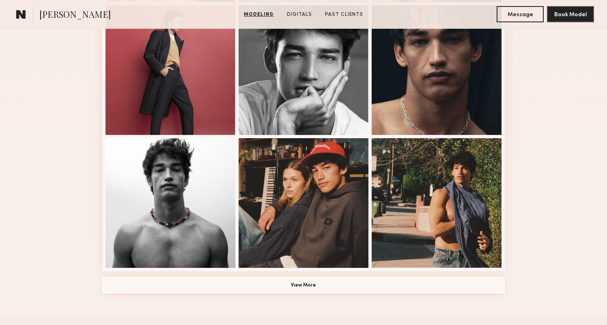
click at [318, 286] on button "View More" at bounding box center [303, 285] width 402 height 16
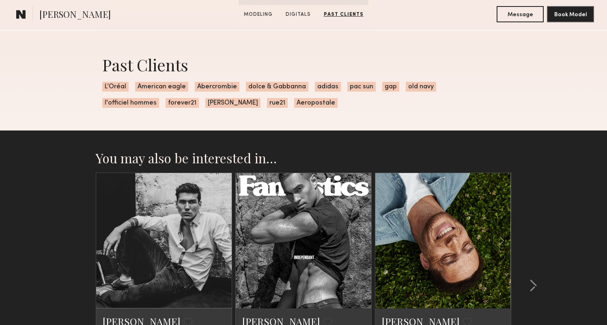
scroll to position [1648, 0]
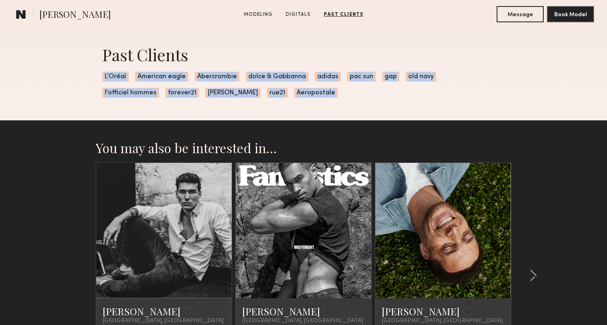
drag, startPoint x: 97, startPoint y: 74, endPoint x: 245, endPoint y: 107, distance: 151.7
click at [245, 107] on div "Past Clients L’Oréal American eagle Abercrombie dolce & Gabbanna adidas pac sun…" at bounding box center [303, 70] width 415 height 99
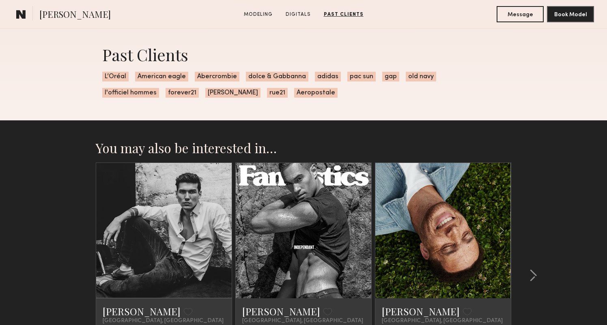
click at [246, 107] on div "Past Clients L’Oréal American eagle Abercrombie dolce & Gabbanna adidas pac sun…" at bounding box center [303, 70] width 415 height 99
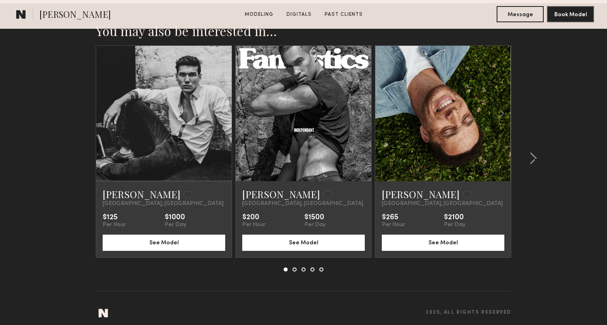
scroll to position [1749, 0]
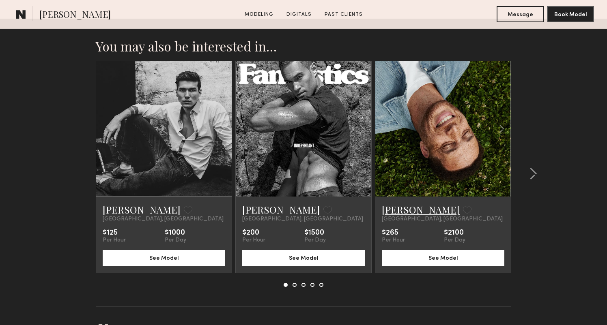
click at [396, 213] on link "[PERSON_NAME]" at bounding box center [420, 209] width 78 height 13
click at [86, 130] on section "You may also be interested in… [PERSON_NAME] Favorite [GEOGRAPHIC_DATA], [GEOGR…" at bounding box center [303, 183] width 607 height 328
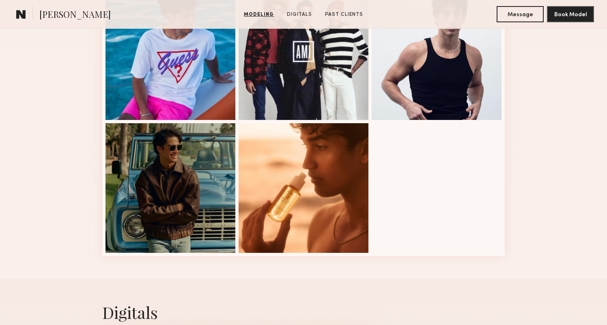
scroll to position [1045, 0]
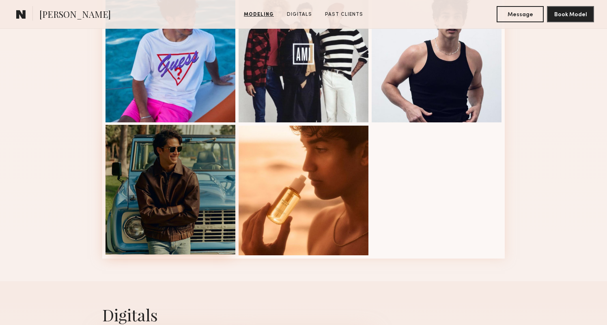
click at [146, 165] on div at bounding box center [170, 190] width 130 height 130
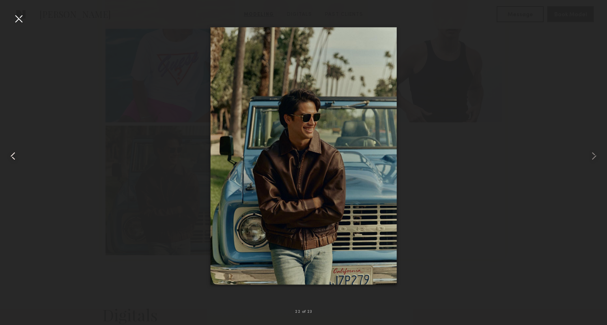
click at [15, 157] on common-icon at bounding box center [12, 156] width 13 height 13
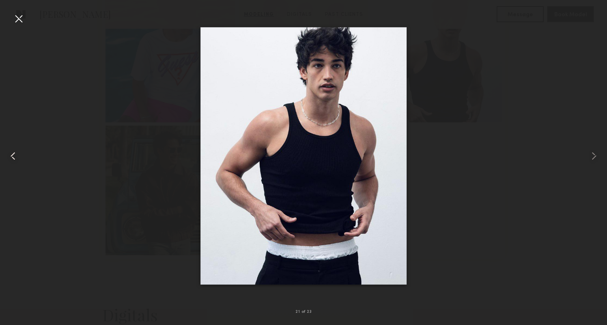
click at [15, 157] on common-icon at bounding box center [12, 156] width 13 height 13
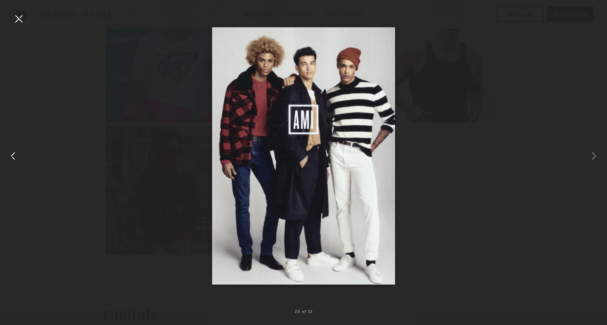
click at [15, 157] on common-icon at bounding box center [12, 156] width 13 height 13
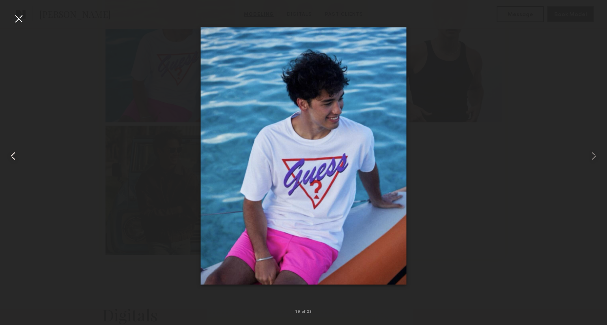
click at [15, 157] on common-icon at bounding box center [12, 156] width 13 height 13
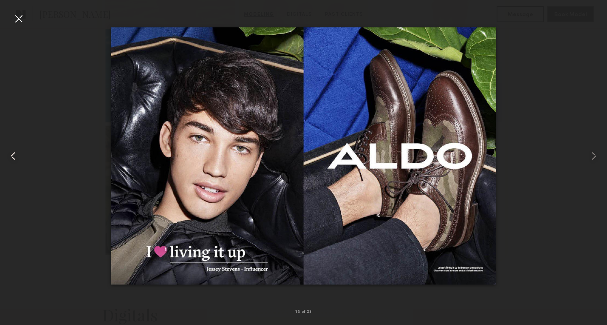
click at [15, 157] on common-icon at bounding box center [12, 156] width 13 height 13
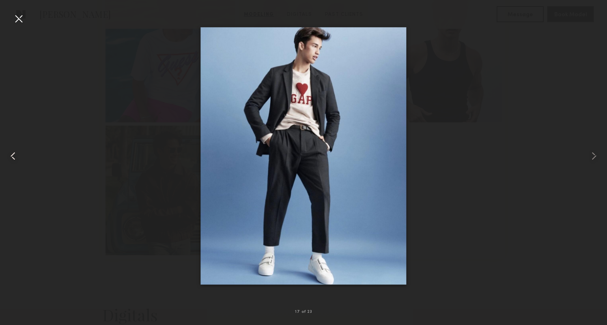
click at [15, 157] on common-icon at bounding box center [12, 156] width 13 height 13
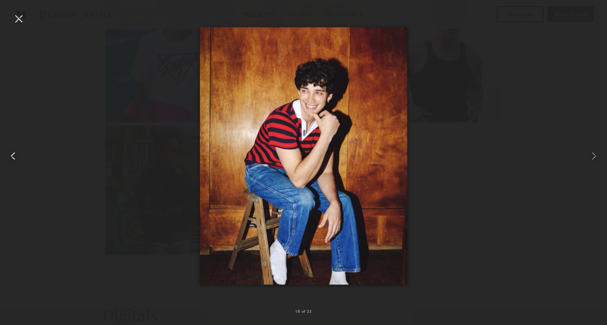
click at [15, 157] on common-icon at bounding box center [12, 156] width 13 height 13
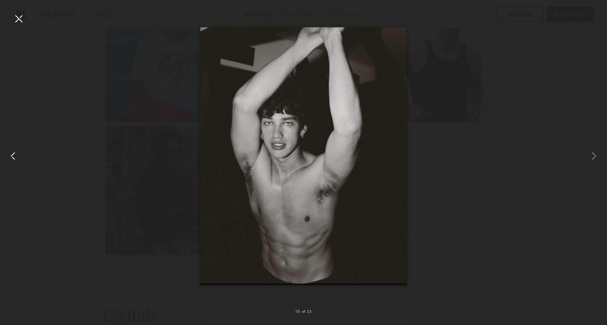
click at [15, 157] on common-icon at bounding box center [12, 156] width 13 height 13
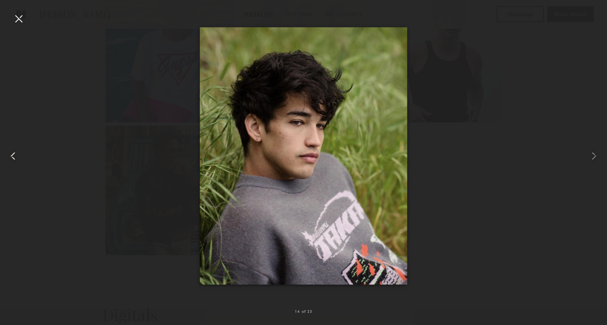
click at [15, 157] on common-icon at bounding box center [12, 156] width 13 height 13
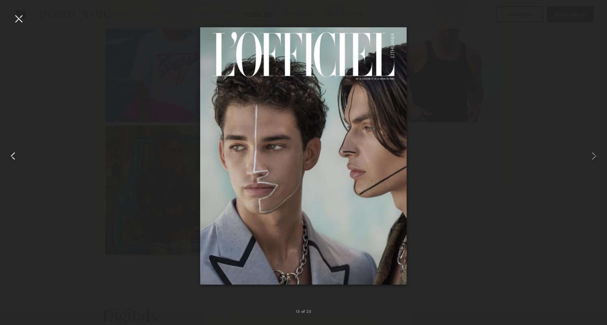
click at [15, 157] on common-icon at bounding box center [12, 156] width 13 height 13
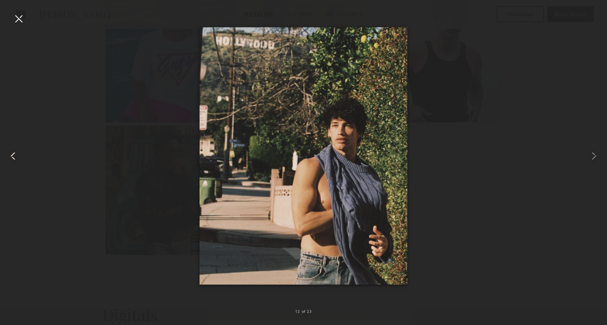
click at [15, 157] on common-icon at bounding box center [12, 156] width 13 height 13
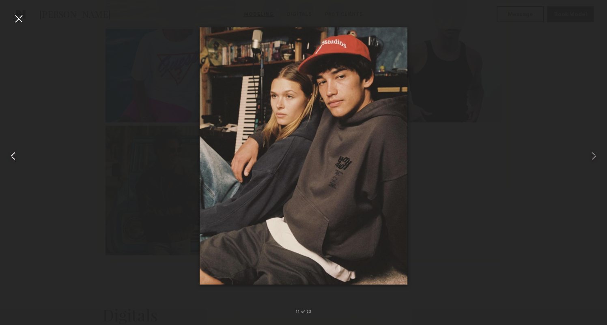
click at [15, 157] on common-icon at bounding box center [12, 156] width 13 height 13
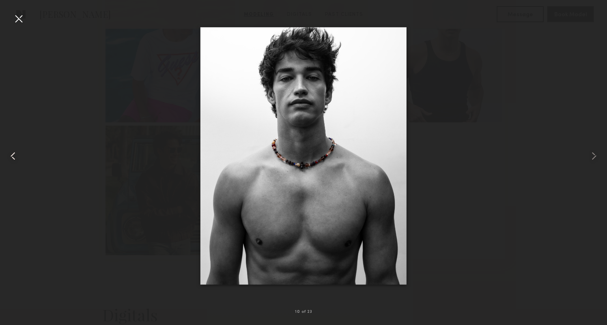
click at [15, 157] on common-icon at bounding box center [12, 156] width 13 height 13
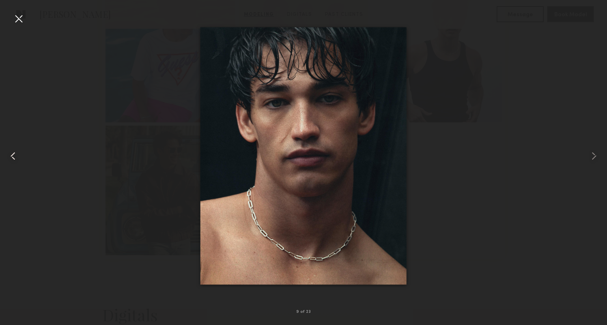
click at [15, 157] on common-icon at bounding box center [12, 156] width 13 height 13
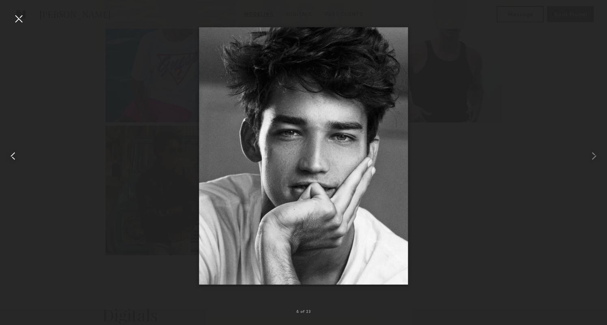
click at [15, 157] on common-icon at bounding box center [12, 156] width 13 height 13
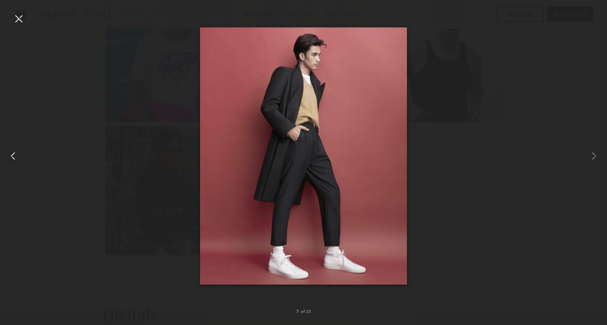
click at [15, 157] on common-icon at bounding box center [12, 156] width 13 height 13
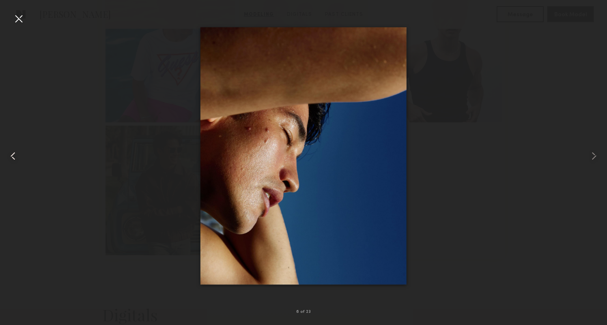
click at [15, 157] on common-icon at bounding box center [12, 156] width 13 height 13
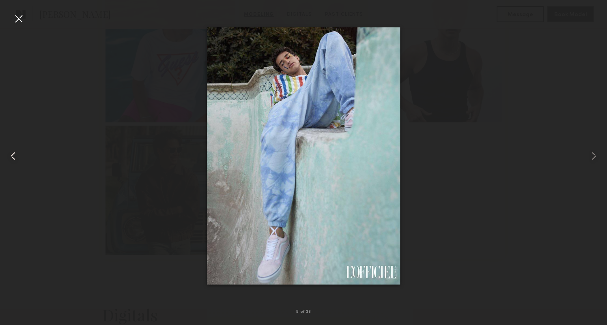
click at [15, 157] on common-icon at bounding box center [12, 156] width 13 height 13
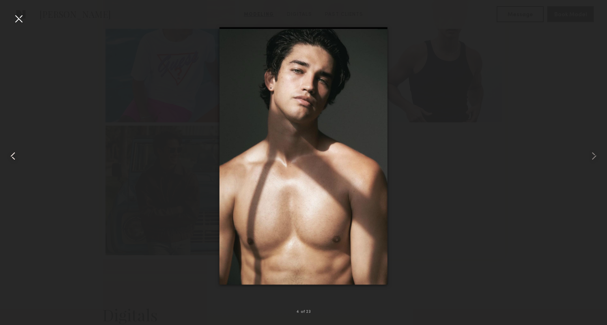
click at [15, 157] on common-icon at bounding box center [12, 156] width 13 height 13
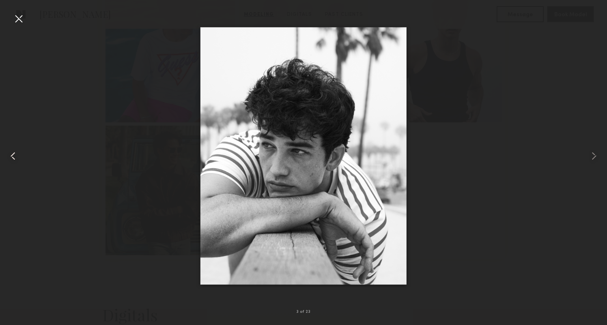
click at [15, 157] on common-icon at bounding box center [12, 156] width 13 height 13
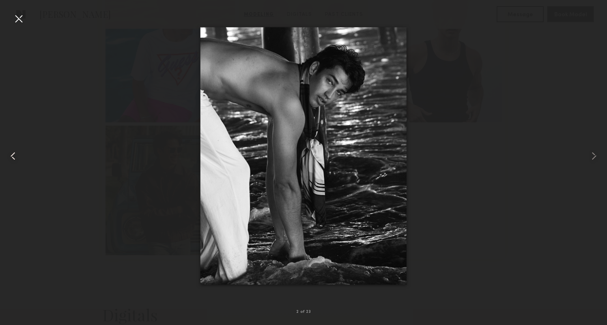
click at [15, 157] on common-icon at bounding box center [12, 156] width 13 height 13
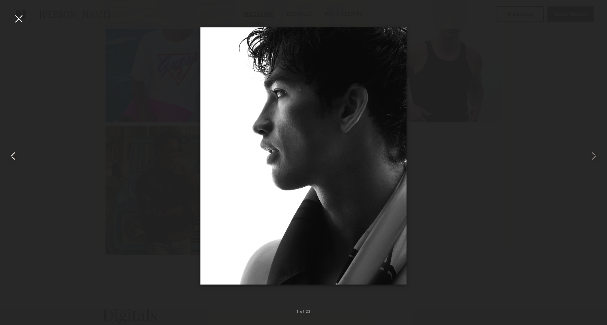
click at [15, 157] on common-icon at bounding box center [12, 156] width 13 height 13
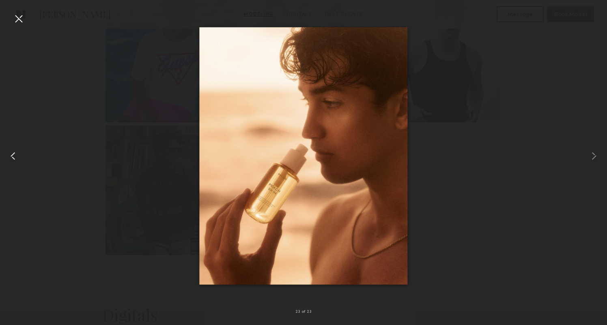
click at [15, 157] on common-icon at bounding box center [12, 156] width 13 height 13
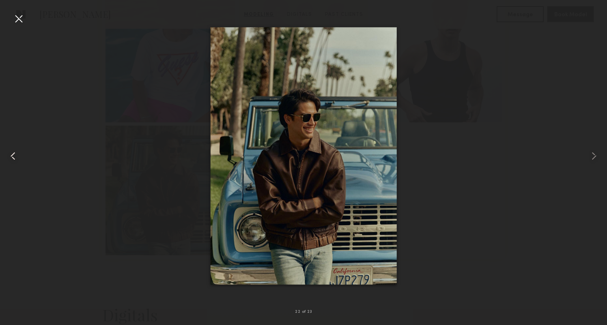
click at [15, 157] on common-icon at bounding box center [12, 156] width 13 height 13
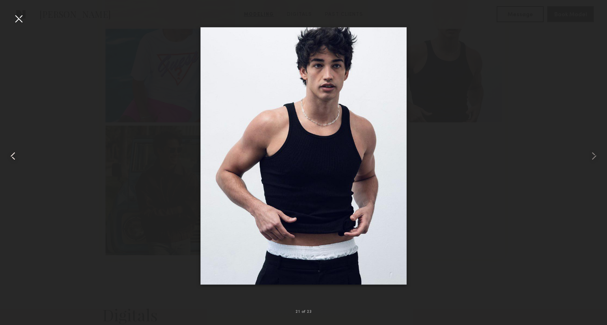
click at [15, 157] on common-icon at bounding box center [12, 156] width 13 height 13
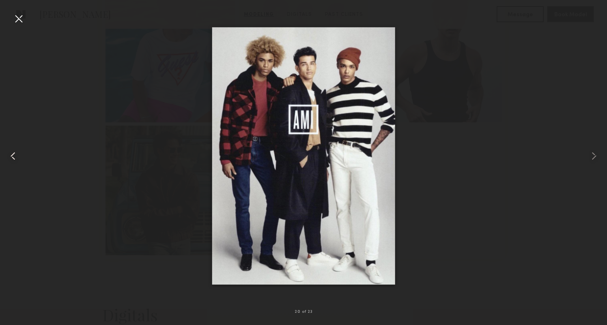
click at [15, 157] on common-icon at bounding box center [12, 156] width 13 height 13
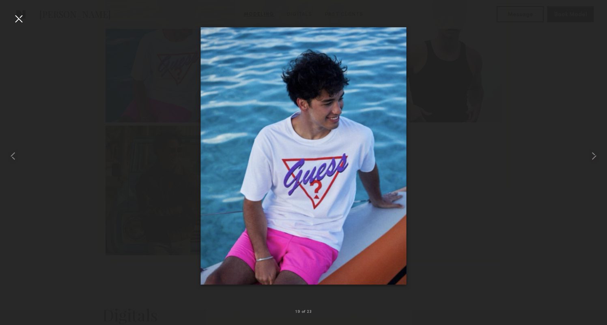
click at [18, 17] on div at bounding box center [18, 18] width 13 height 13
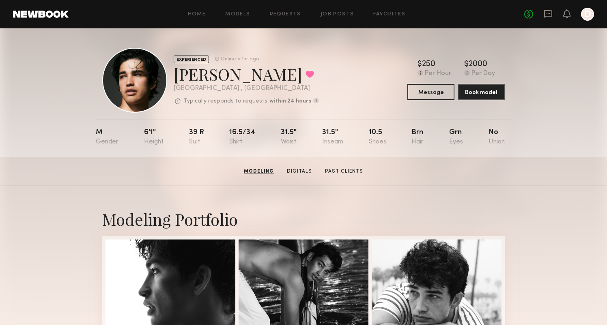
scroll to position [0, 0]
click at [345, 183] on section "[PERSON_NAME] Modeling Digitals Past Clients Message Book Model" at bounding box center [303, 171] width 607 height 29
click at [336, 169] on link "Past Clients" at bounding box center [343, 171] width 45 height 7
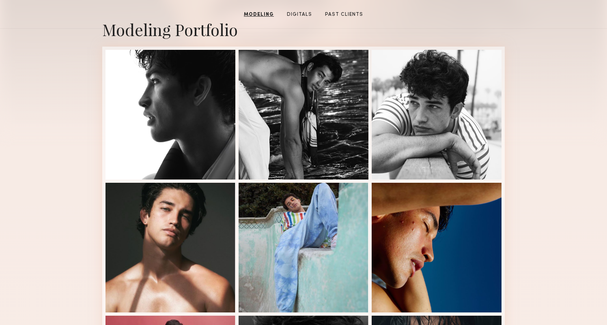
scroll to position [64, 0]
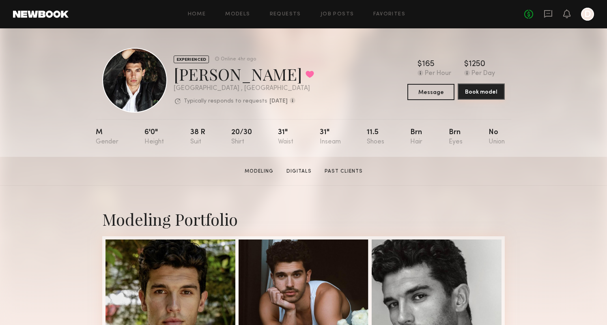
click at [478, 89] on button "Book model" at bounding box center [480, 92] width 47 height 16
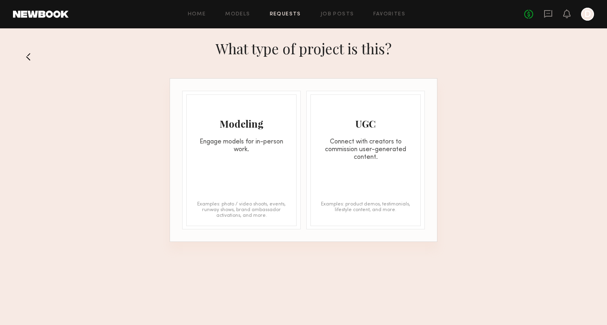
click at [279, 109] on div "Modeling Engage models for in-person work." at bounding box center [240, 124] width 109 height 59
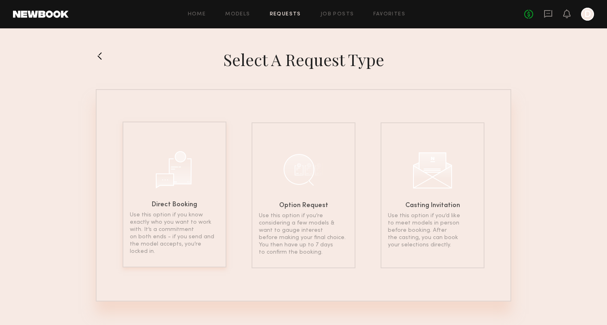
click at [209, 167] on div "Direct Booking Use this option if you know exactly who you want to work with. I…" at bounding box center [174, 195] width 104 height 146
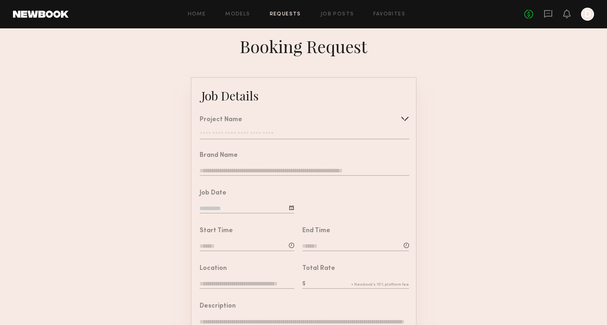
click at [271, 128] on div "Project Name Create Use recent modeling project Best Regards Spring 26 Lookbook…" at bounding box center [303, 128] width 209 height 23
click at [268, 133] on input "text" at bounding box center [303, 135] width 209 height 8
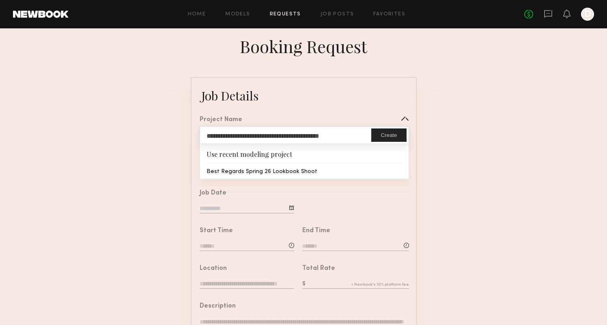
type input "**********"
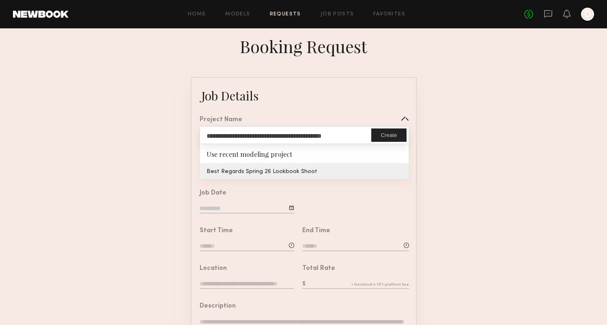
type textarea "**********"
click at [326, 167] on common-border "**********" at bounding box center [304, 303] width 226 height 452
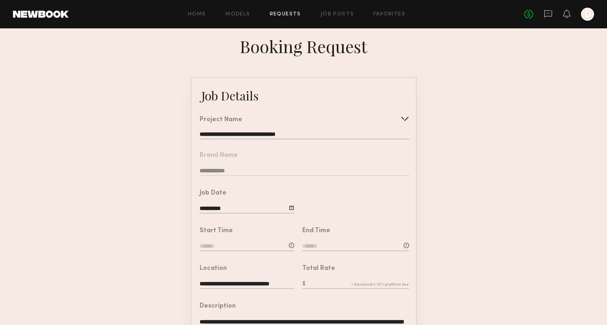
click at [180, 208] on form "**********" at bounding box center [303, 303] width 607 height 452
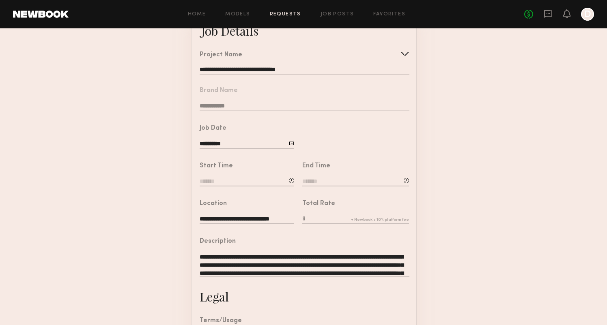
scroll to position [66, 0]
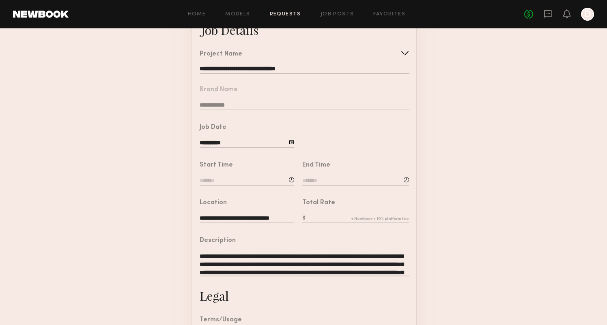
click at [240, 179] on input at bounding box center [246, 181] width 94 height 9
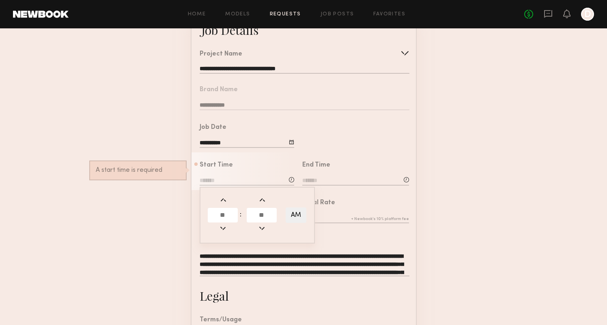
click at [225, 218] on input "text" at bounding box center [223, 215] width 30 height 15
type input "*"
click at [263, 213] on input "text" at bounding box center [261, 215] width 30 height 15
type input "**"
type input "*******"
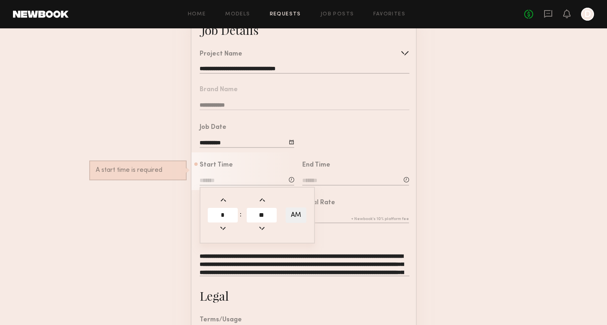
type input "**"
click at [165, 204] on form "**********" at bounding box center [303, 237] width 607 height 452
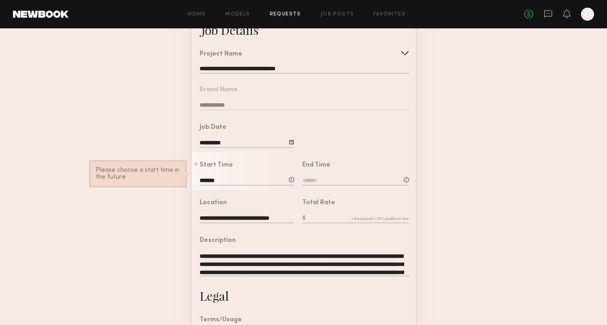
click at [334, 178] on input at bounding box center [355, 181] width 107 height 9
click at [328, 217] on input "text" at bounding box center [325, 215] width 30 height 15
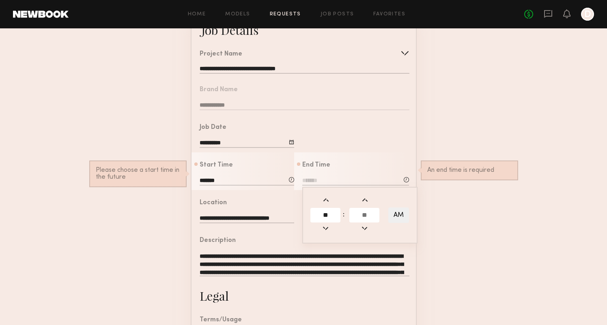
type input "**"
click at [377, 215] on input "text" at bounding box center [364, 215] width 30 height 15
type input "**"
type input "********"
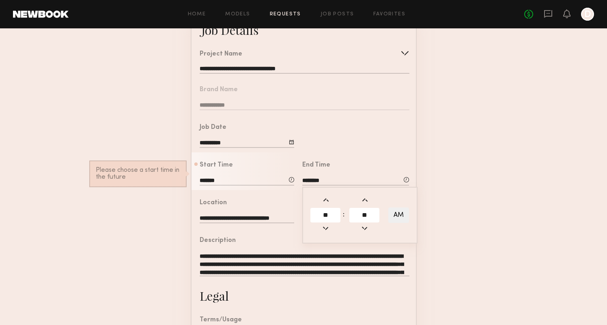
click at [446, 232] on form "**********" at bounding box center [303, 237] width 607 height 452
click at [315, 216] on input "text" at bounding box center [355, 218] width 107 height 9
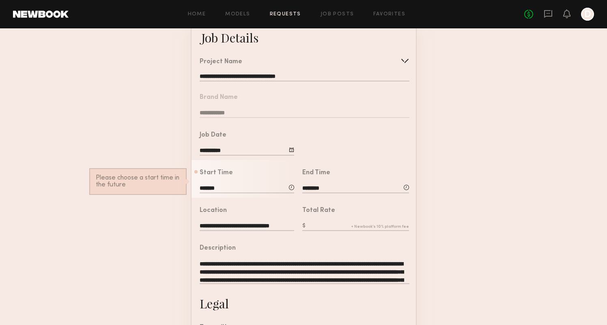
scroll to position [59, 0]
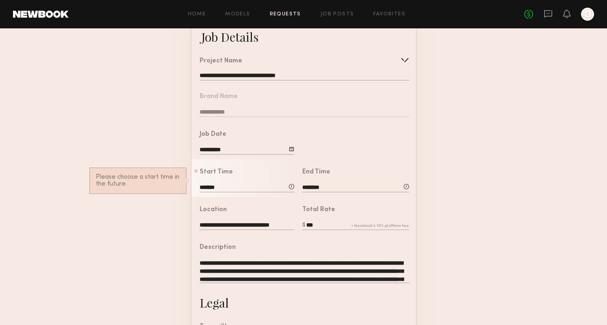
click at [203, 262] on textarea "**********" at bounding box center [303, 271] width 209 height 24
click at [320, 227] on input "***" at bounding box center [355, 225] width 107 height 9
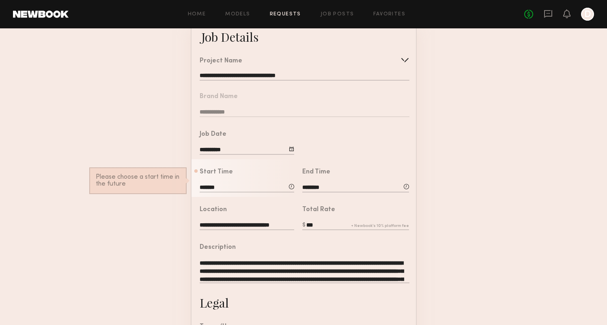
click at [320, 227] on input "***" at bounding box center [355, 225] width 107 height 9
type input "***"
click at [269, 261] on textarea "**********" at bounding box center [303, 271] width 209 height 24
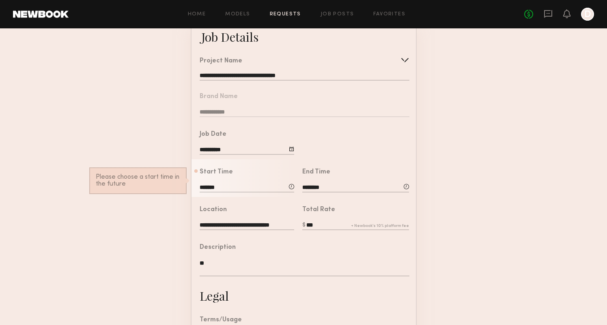
type textarea "*"
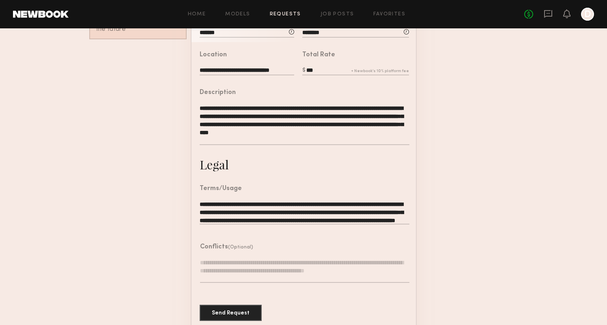
scroll to position [216, 0]
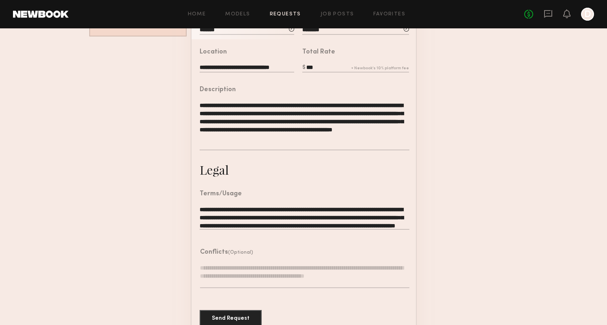
click at [455, 201] on form "**********" at bounding box center [303, 99] width 607 height 476
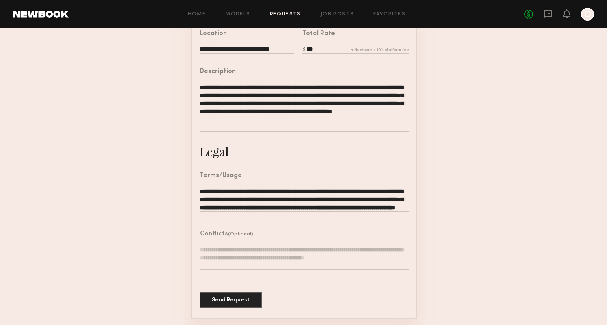
scroll to position [234, 0]
click at [324, 120] on textarea "**********" at bounding box center [303, 108] width 209 height 49
type textarea "**********"
click at [434, 180] on form "**********" at bounding box center [303, 81] width 607 height 476
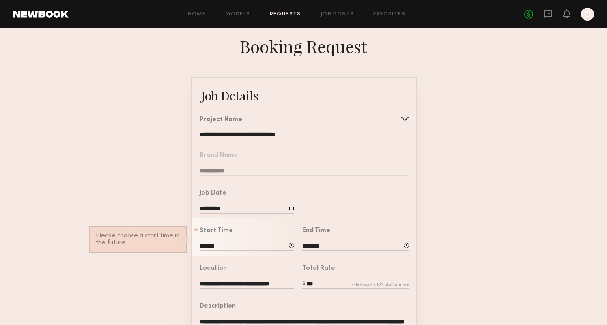
scroll to position [0, 0]
click at [455, 192] on form "**********" at bounding box center [303, 315] width 607 height 476
click at [451, 195] on form "**********" at bounding box center [303, 315] width 607 height 476
click at [388, 227] on div "End Time ******** ** : ** AM" at bounding box center [351, 237] width 115 height 38
click at [323, 238] on div "End Time ******** ** : ** AM" at bounding box center [355, 240] width 107 height 25
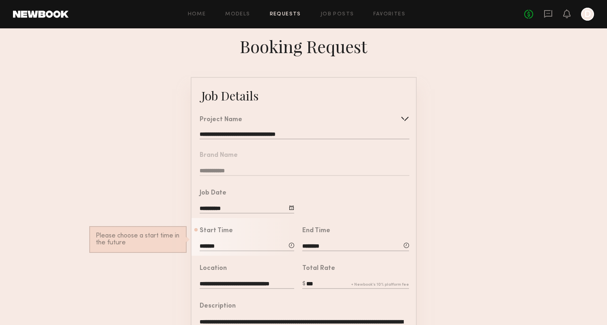
click at [270, 245] on input "*******" at bounding box center [246, 246] width 94 height 9
click at [329, 246] on input "********" at bounding box center [355, 246] width 107 height 9
click at [434, 229] on form "**********" at bounding box center [303, 315] width 607 height 476
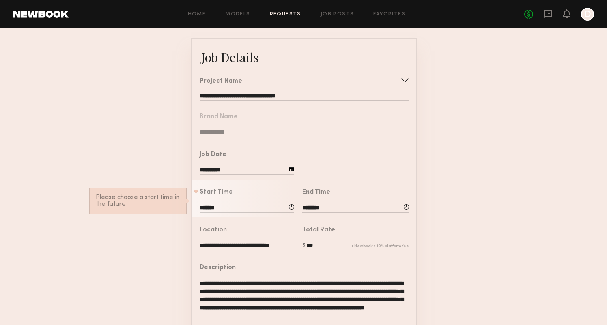
scroll to position [45, 0]
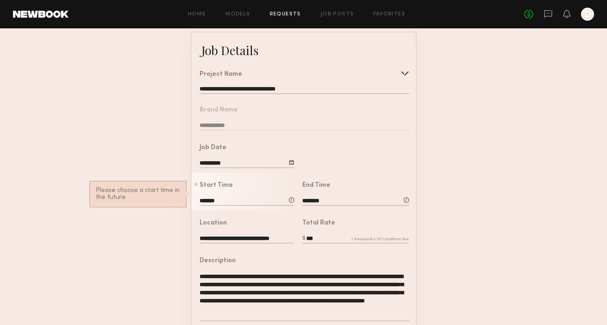
click at [256, 239] on input "**********" at bounding box center [246, 239] width 94 height 9
click at [249, 238] on input "**********" at bounding box center [246, 239] width 94 height 9
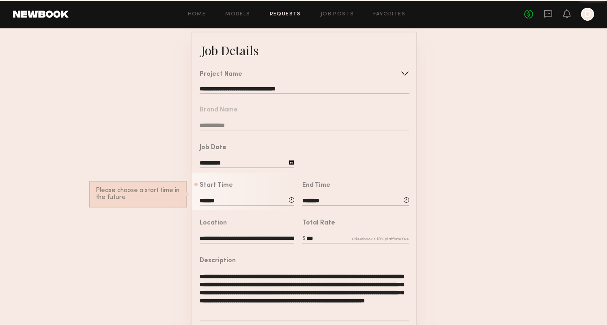
click at [171, 265] on form "**********" at bounding box center [303, 270] width 607 height 476
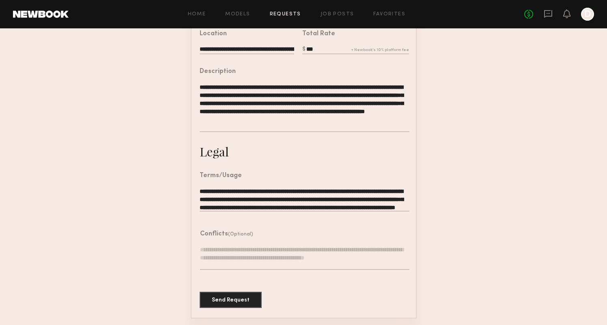
scroll to position [234, 0]
click at [229, 293] on button "Send Request" at bounding box center [230, 300] width 62 height 16
type input "**********"
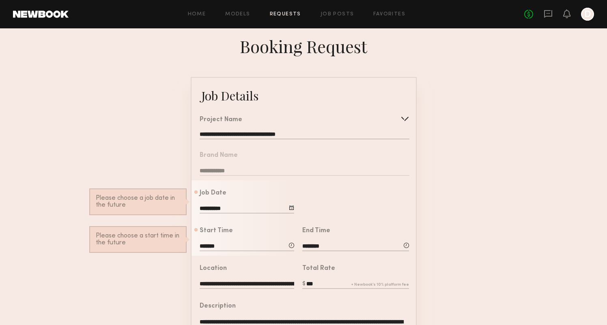
scroll to position [4, 0]
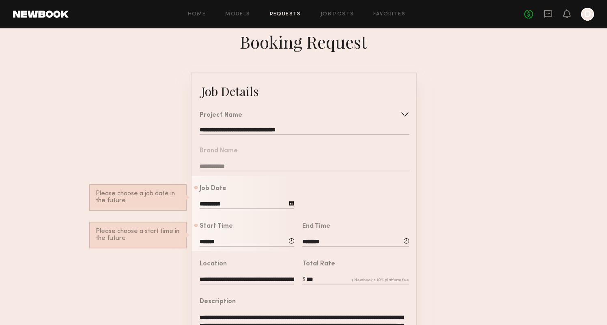
click at [292, 201] on div at bounding box center [291, 203] width 5 height 5
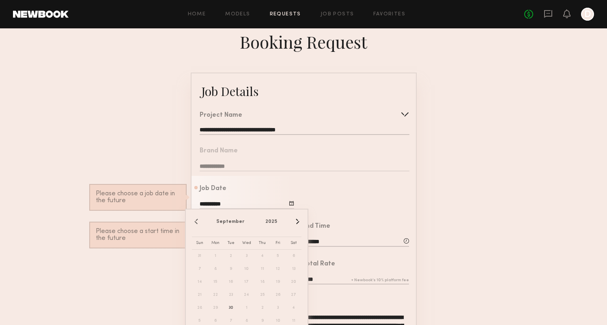
click at [301, 220] on button "›" at bounding box center [296, 221] width 9 height 9
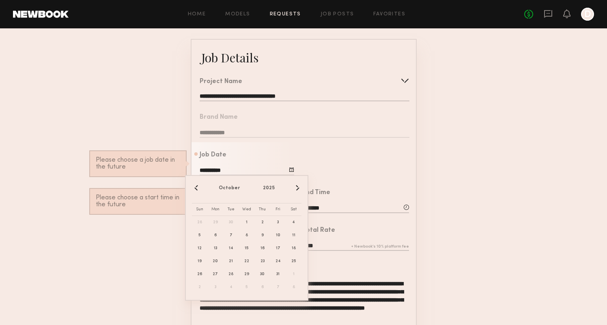
scroll to position [39, 0]
click at [262, 231] on span "9" at bounding box center [262, 235] width 13 height 13
type input "**********"
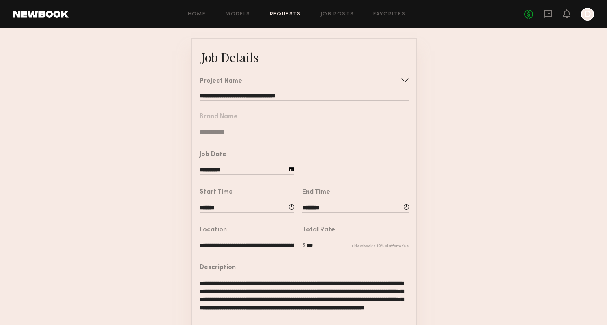
click at [450, 213] on form "**********" at bounding box center [303, 277] width 607 height 476
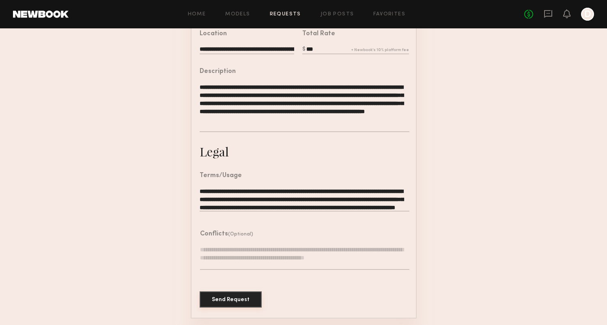
scroll to position [234, 0]
click at [239, 297] on button "Send Request" at bounding box center [230, 300] width 62 height 16
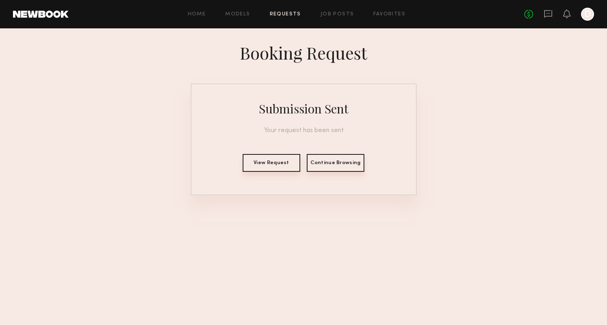
click at [275, 159] on button "View Request" at bounding box center [271, 163] width 58 height 18
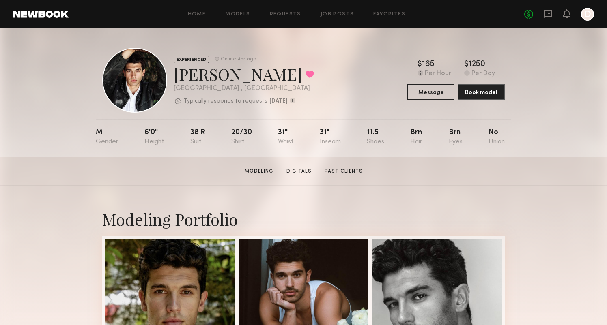
click at [343, 174] on link "Past Clients" at bounding box center [343, 171] width 45 height 7
